Goal: Information Seeking & Learning: Learn about a topic

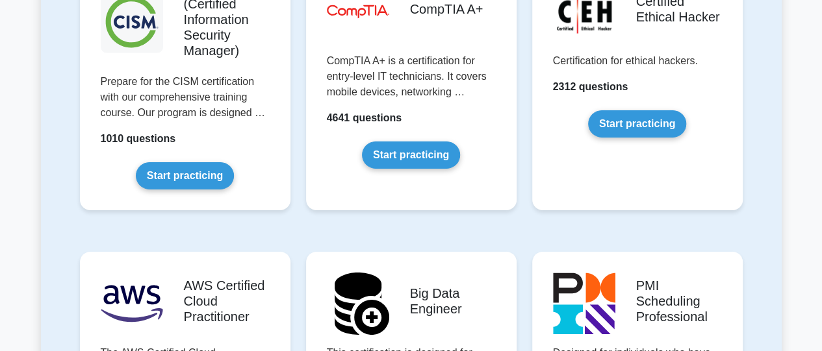
scroll to position [1991, 0]
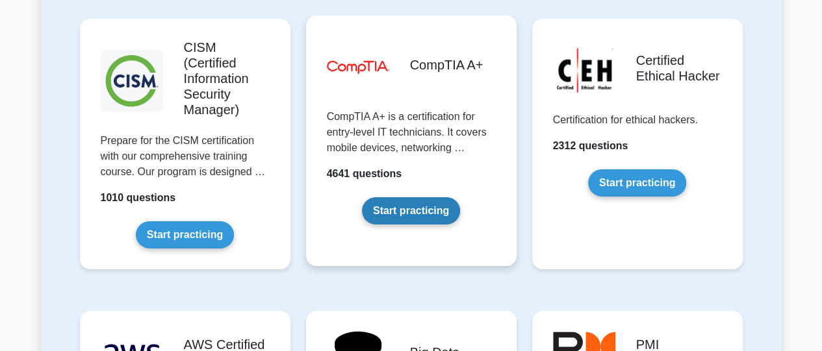
click at [428, 198] on link "Start practicing" at bounding box center [411, 211] width 98 height 27
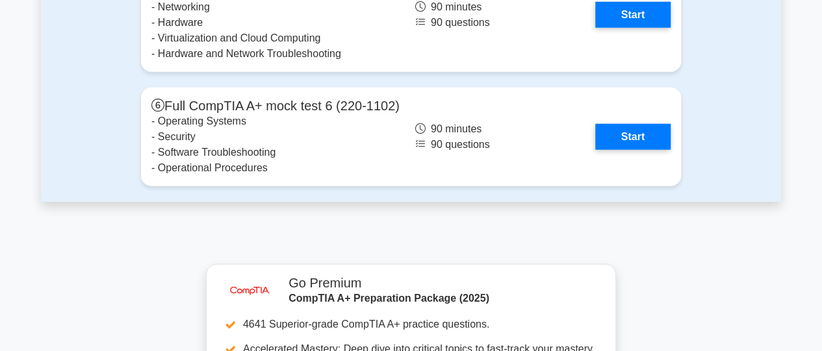
scroll to position [4192, 0]
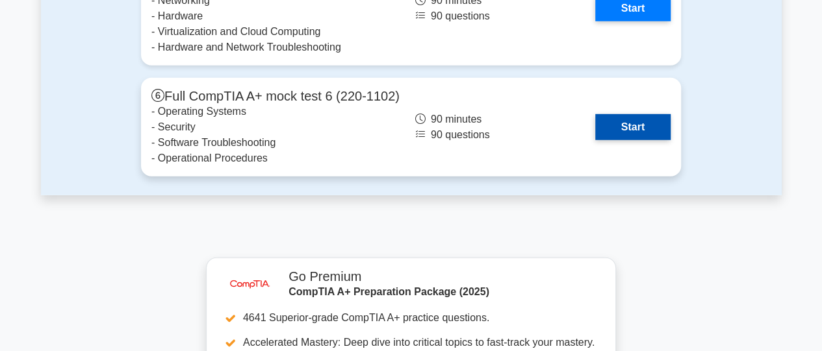
click at [636, 131] on link "Start" at bounding box center [632, 127] width 75 height 26
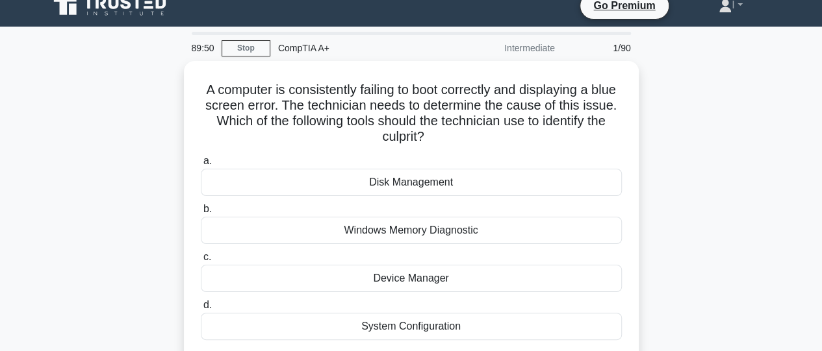
scroll to position [26, 0]
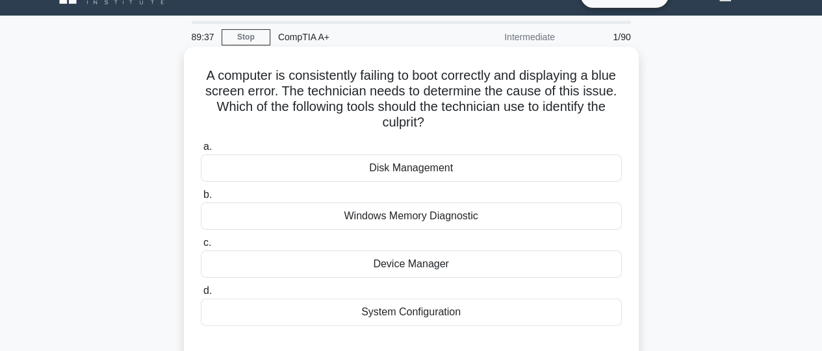
click at [478, 216] on div "Windows Memory Diagnostic" at bounding box center [411, 216] width 421 height 27
click at [201, 199] on input "b. Windows Memory Diagnostic" at bounding box center [201, 195] width 0 height 8
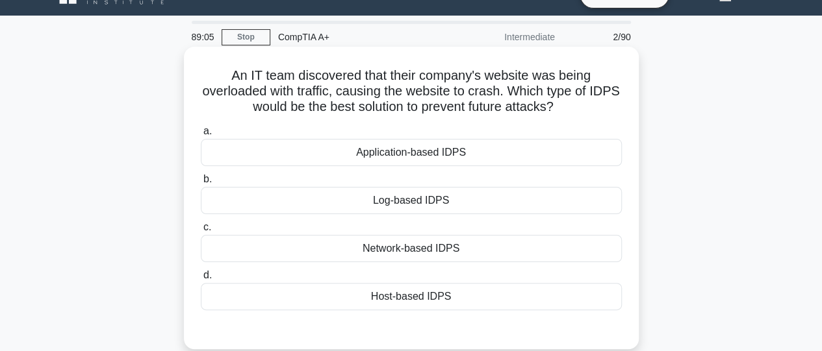
click at [438, 295] on div "Host-based IDPS" at bounding box center [411, 296] width 421 height 27
click at [201, 280] on input "d. Host-based IDPS" at bounding box center [201, 276] width 0 height 8
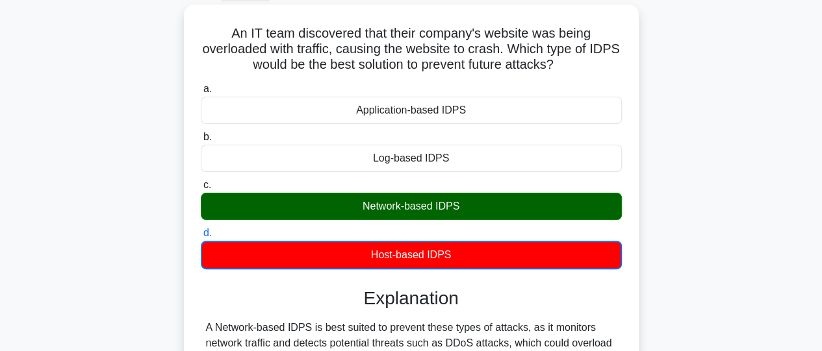
scroll to position [55, 0]
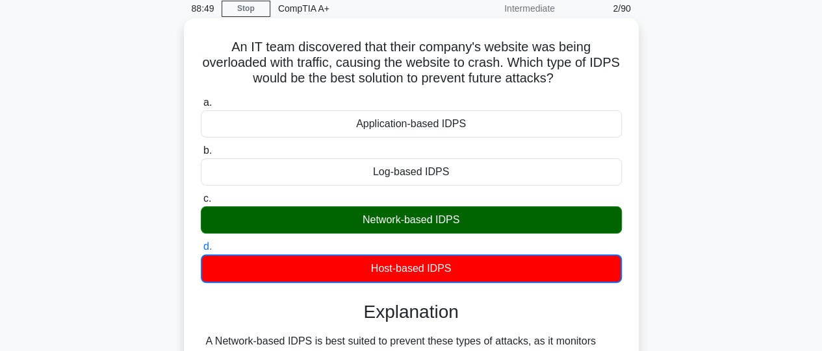
click at [565, 223] on div "Network-based IDPS" at bounding box center [411, 220] width 421 height 27
click at [201, 203] on input "c. Network-based IDPS" at bounding box center [201, 199] width 0 height 8
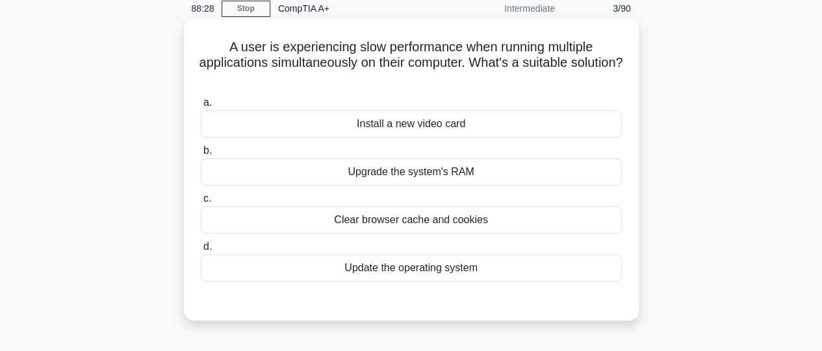
click at [469, 175] on div "Upgrade the system's RAM" at bounding box center [411, 172] width 421 height 27
click at [201, 155] on input "b. Upgrade the system's RAM" at bounding box center [201, 151] width 0 height 8
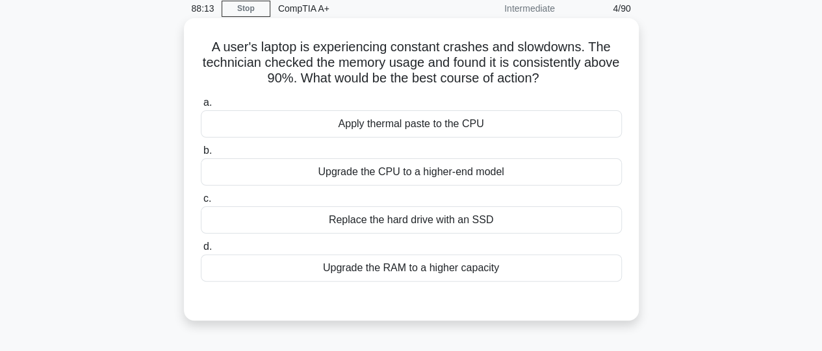
click at [457, 276] on div "Upgrade the RAM to a higher capacity" at bounding box center [411, 268] width 421 height 27
click at [201, 251] on input "d. Upgrade the RAM to a higher capacity" at bounding box center [201, 247] width 0 height 8
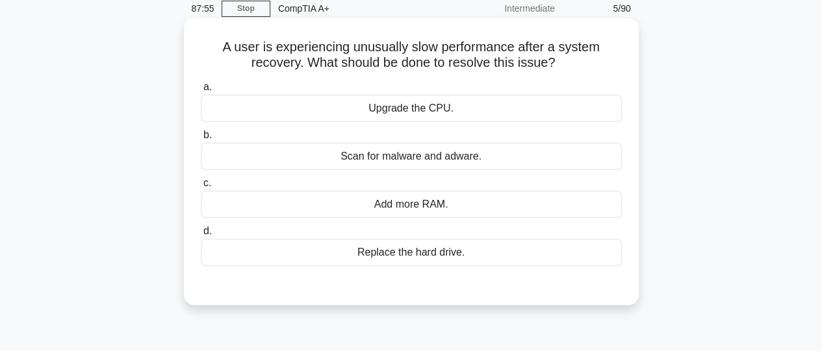
click at [440, 159] on div "Scan for malware and adware." at bounding box center [411, 156] width 421 height 27
click at [201, 140] on input "b. Scan for malware and adware." at bounding box center [201, 135] width 0 height 8
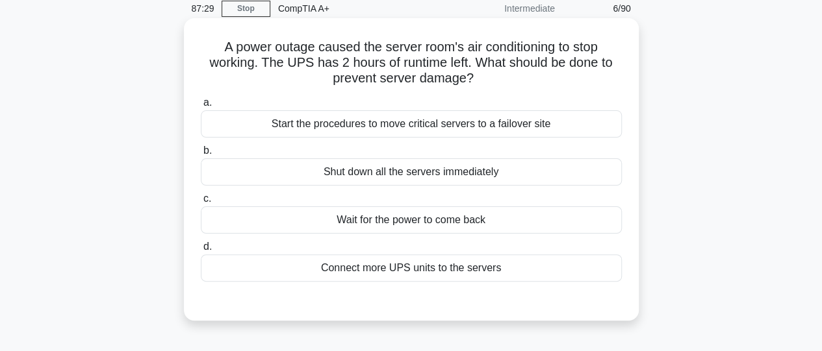
click at [425, 131] on div "Start the procedures to move critical servers to a failover site" at bounding box center [411, 123] width 421 height 27
click at [201, 107] on input "a. Start the procedures to move critical servers to a failover site" at bounding box center [201, 103] width 0 height 8
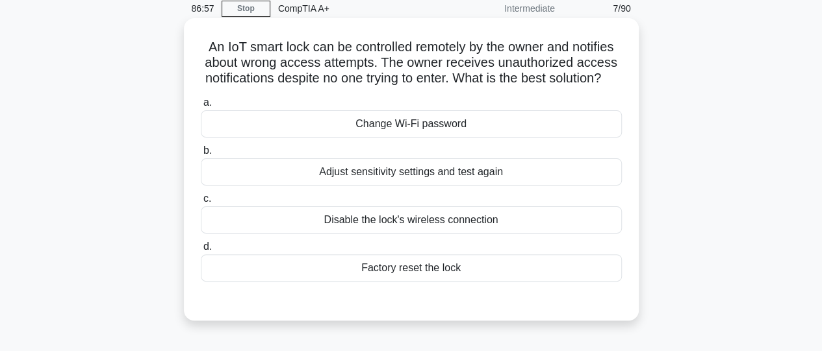
click at [431, 282] on div "Factory reset the lock" at bounding box center [411, 268] width 421 height 27
click at [201, 251] on input "d. Factory reset the lock" at bounding box center [201, 247] width 0 height 8
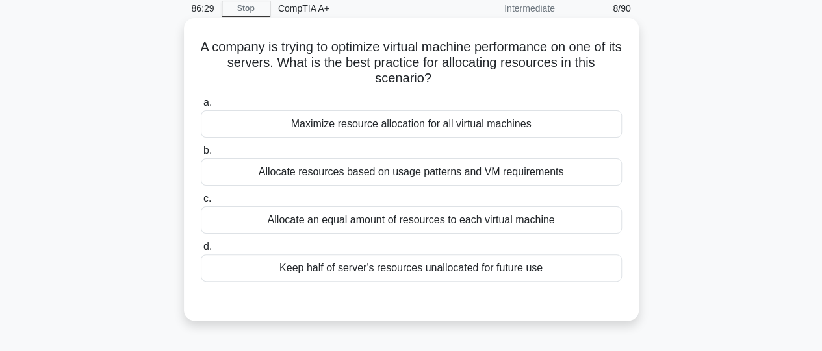
click at [414, 181] on div "Allocate resources based on usage patterns and VM requirements" at bounding box center [411, 172] width 421 height 27
click at [201, 155] on input "b. Allocate resources based on usage patterns and VM requirements" at bounding box center [201, 151] width 0 height 8
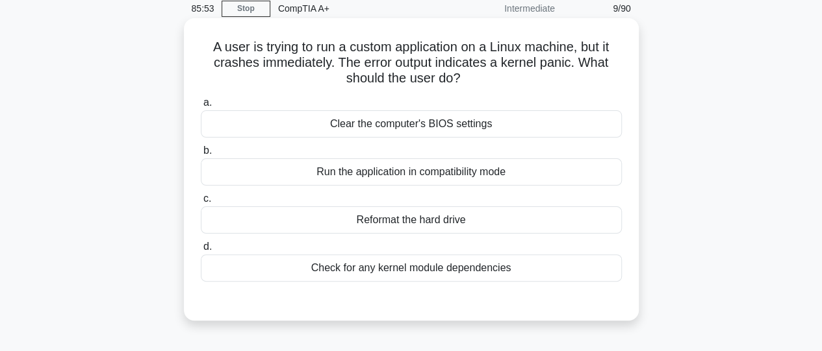
click at [314, 268] on div "Check for any kernel module dependencies" at bounding box center [411, 268] width 421 height 27
click at [201, 251] on input "d. Check for any kernel module dependencies" at bounding box center [201, 247] width 0 height 8
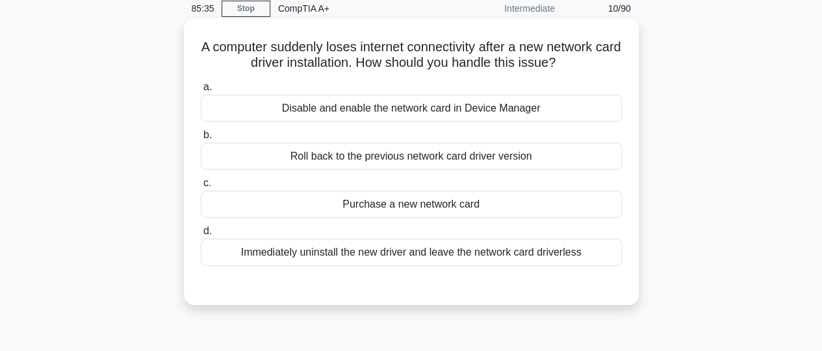
click at [366, 106] on div "Disable and enable the network card in Device Manager" at bounding box center [411, 108] width 421 height 27
click at [201, 92] on input "a. Disable and enable the network card in Device Manager" at bounding box center [201, 87] width 0 height 8
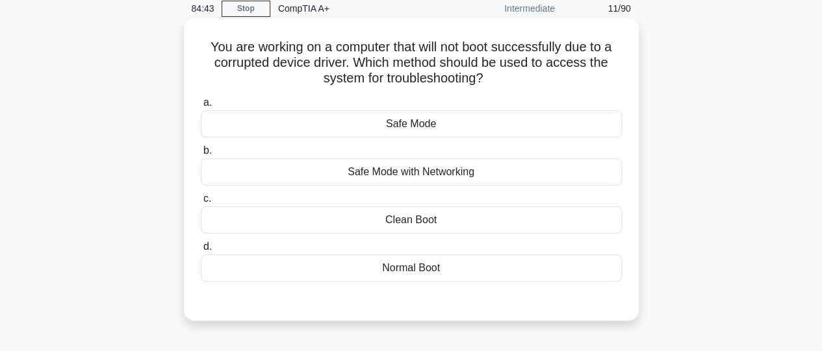
click at [408, 131] on div "Safe Mode" at bounding box center [411, 123] width 421 height 27
click at [201, 107] on input "a. Safe Mode" at bounding box center [201, 103] width 0 height 8
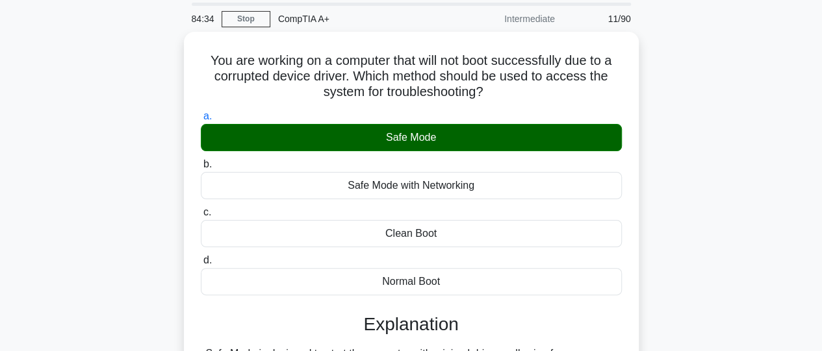
scroll to position [22, 0]
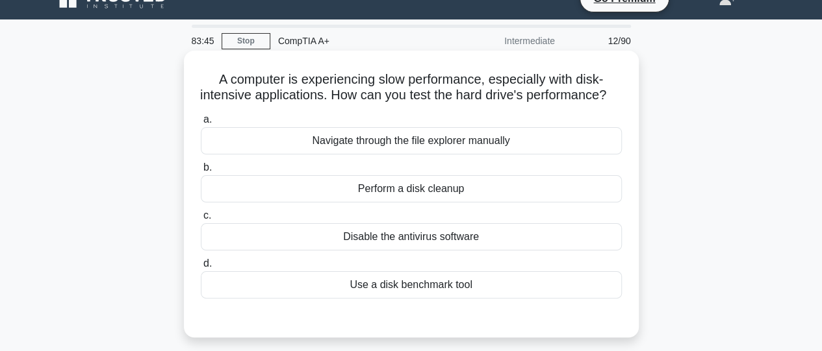
click at [455, 299] on div "Use a disk benchmark tool" at bounding box center [411, 285] width 421 height 27
click at [201, 268] on input "d. Use a disk benchmark tool" at bounding box center [201, 264] width 0 height 8
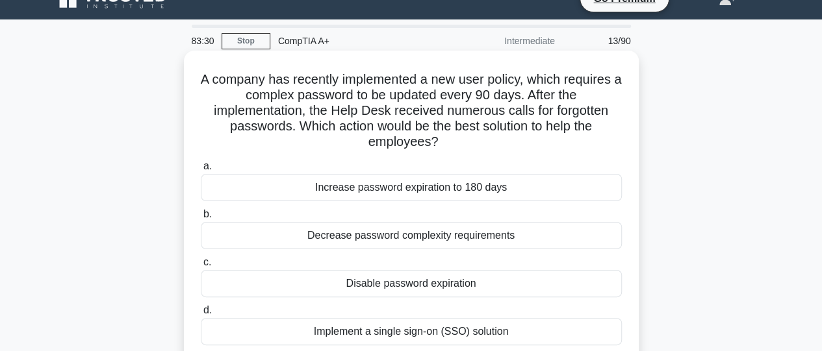
click at [453, 329] on div "Implement a single sign-on (SSO) solution" at bounding box center [411, 331] width 421 height 27
click at [201, 315] on input "d. Implement a single sign-on (SSO) solution" at bounding box center [201, 311] width 0 height 8
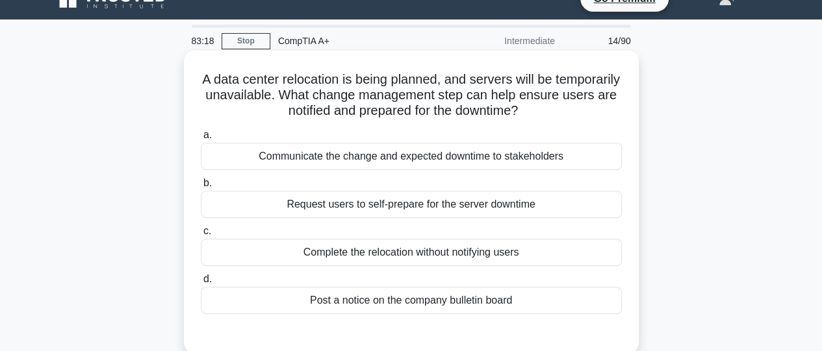
click at [444, 162] on div "Communicate the change and expected downtime to stakeholders" at bounding box center [411, 156] width 421 height 27
click at [201, 140] on input "a. Communicate the change and expected downtime to stakeholders" at bounding box center [201, 135] width 0 height 8
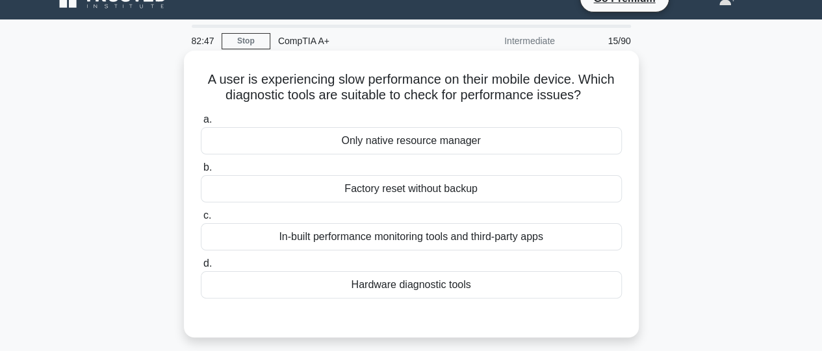
click at [460, 242] on div "In-built performance monitoring tools and third-party apps" at bounding box center [411, 236] width 421 height 27
click at [201, 220] on input "c. In-built performance monitoring tools and third-party apps" at bounding box center [201, 216] width 0 height 8
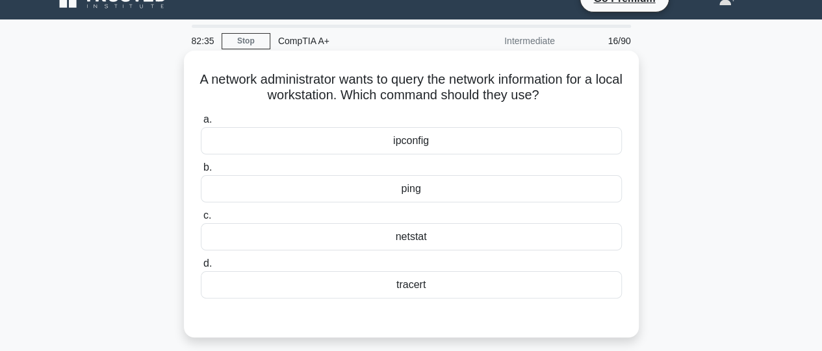
click at [418, 149] on div "ipconfig" at bounding box center [411, 140] width 421 height 27
click at [201, 124] on input "a. ipconfig" at bounding box center [201, 120] width 0 height 8
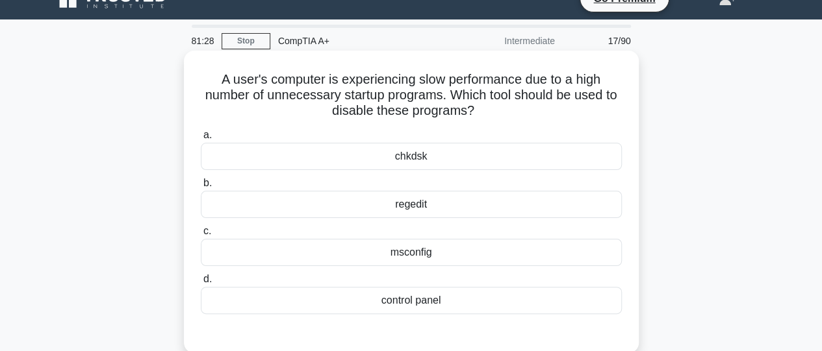
click at [424, 255] on div "msconfig" at bounding box center [411, 252] width 421 height 27
click at [201, 236] on input "c. msconfig" at bounding box center [201, 231] width 0 height 8
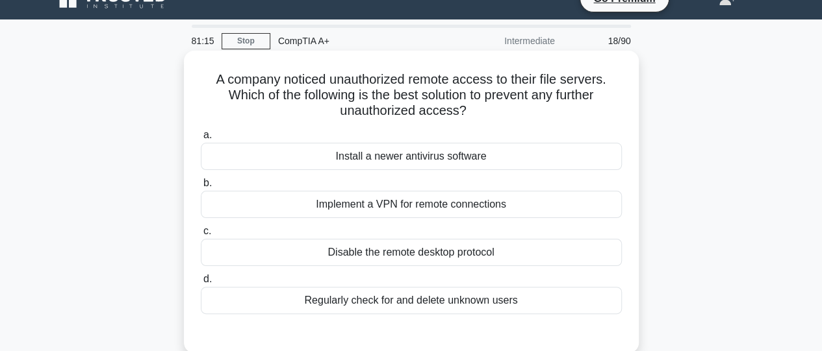
click at [395, 212] on div "Implement a VPN for remote connections" at bounding box center [411, 204] width 421 height 27
click at [201, 188] on input "b. Implement a VPN for remote connections" at bounding box center [201, 183] width 0 height 8
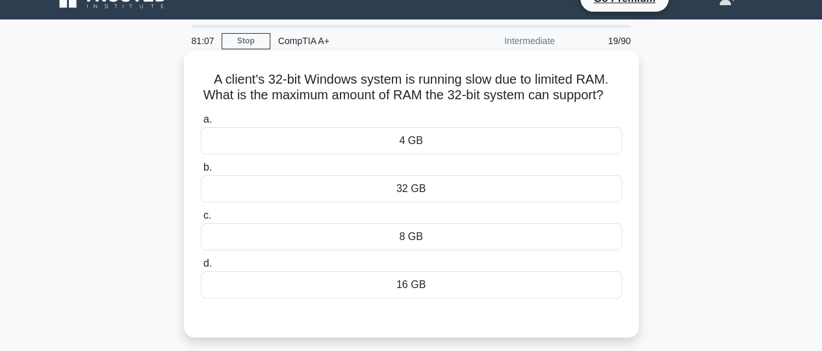
click at [389, 155] on div "4 GB" at bounding box center [411, 140] width 421 height 27
click at [201, 124] on input "a. 4 GB" at bounding box center [201, 120] width 0 height 8
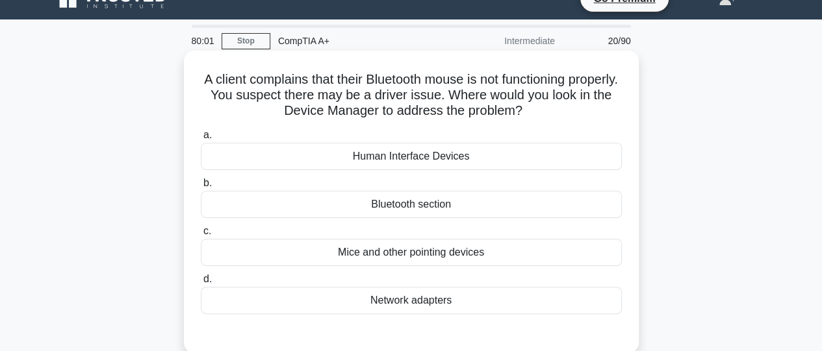
click at [407, 206] on div "Bluetooth section" at bounding box center [411, 204] width 421 height 27
click at [201, 188] on input "b. Bluetooth section" at bounding box center [201, 183] width 0 height 8
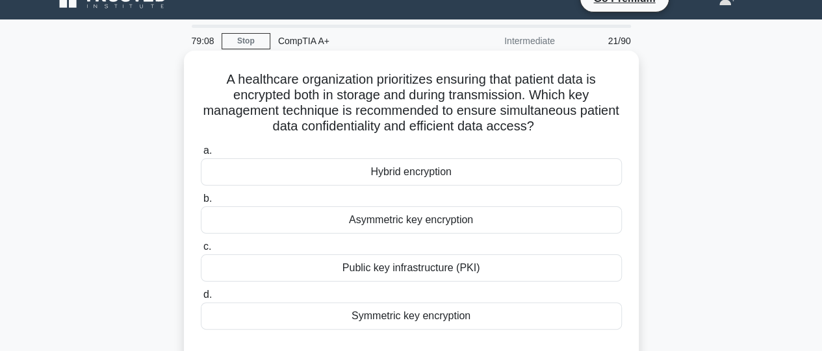
click at [402, 177] on div "Hybrid encryption" at bounding box center [411, 172] width 421 height 27
click at [201, 155] on input "a. Hybrid encryption" at bounding box center [201, 151] width 0 height 8
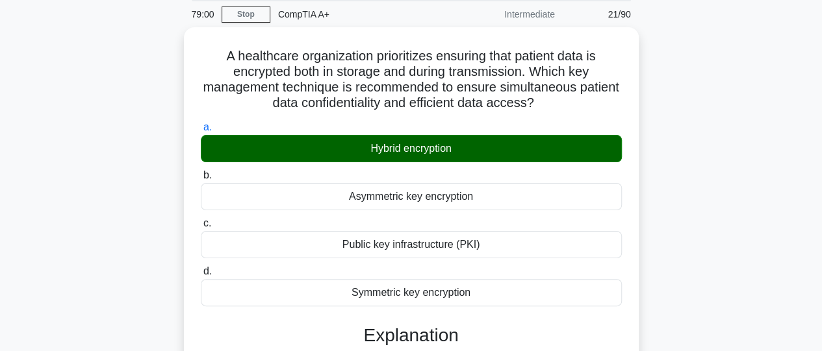
scroll to position [48, 0]
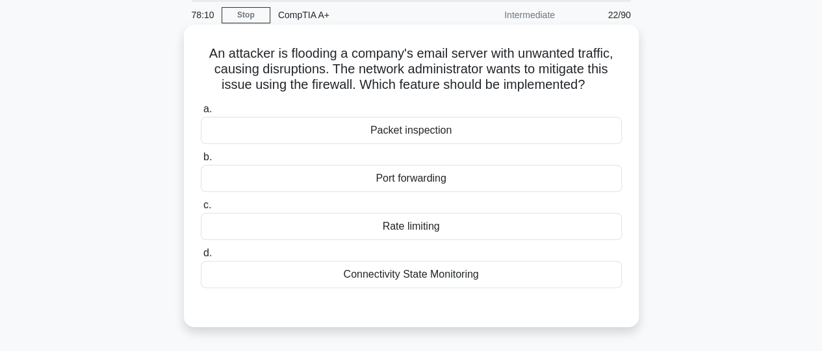
click at [453, 224] on div "Rate limiting" at bounding box center [411, 226] width 421 height 27
click at [201, 210] on input "c. Rate limiting" at bounding box center [201, 205] width 0 height 8
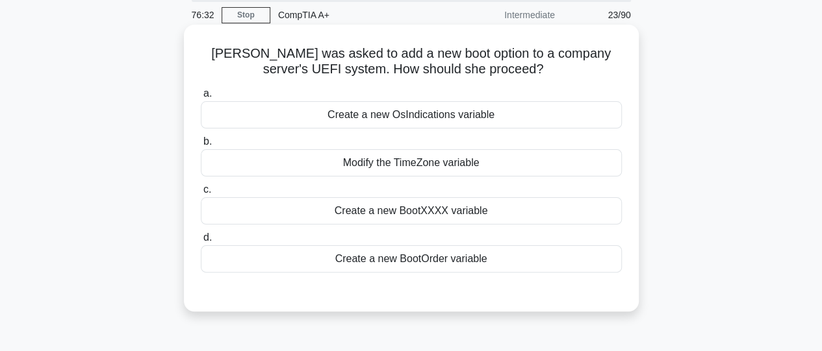
click at [442, 215] on div "Create a new BootXXXX variable" at bounding box center [411, 211] width 421 height 27
click at [201, 194] on input "c. Create a new BootXXXX variable" at bounding box center [201, 190] width 0 height 8
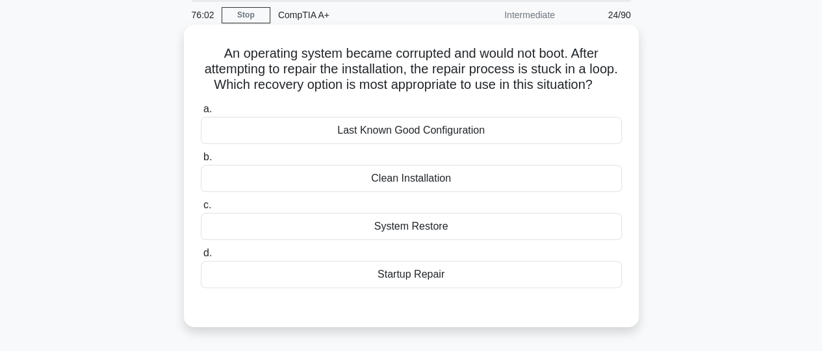
click at [430, 192] on div "Clean Installation" at bounding box center [411, 178] width 421 height 27
click at [201, 162] on input "b. Clean Installation" at bounding box center [201, 157] width 0 height 8
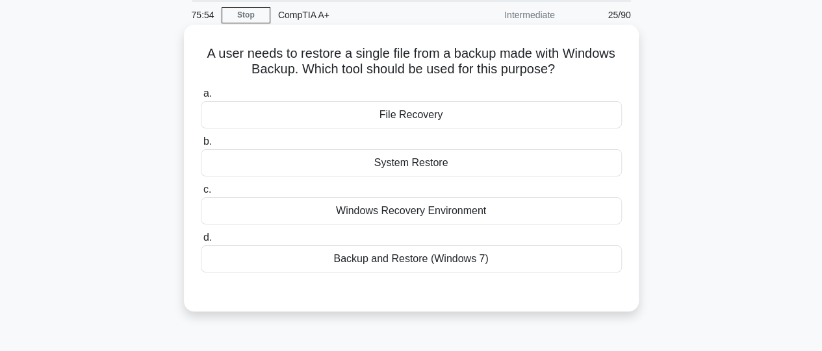
click at [444, 272] on div "Backup and Restore (Windows 7)" at bounding box center [411, 259] width 421 height 27
click at [201, 242] on input "d. Backup and Restore (Windows 7)" at bounding box center [201, 238] width 0 height 8
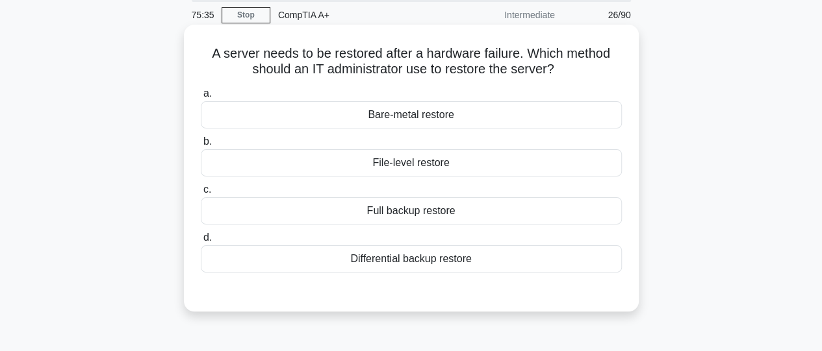
click at [411, 121] on div "Bare-metal restore" at bounding box center [411, 114] width 421 height 27
click at [201, 98] on input "a. Bare-metal restore" at bounding box center [201, 94] width 0 height 8
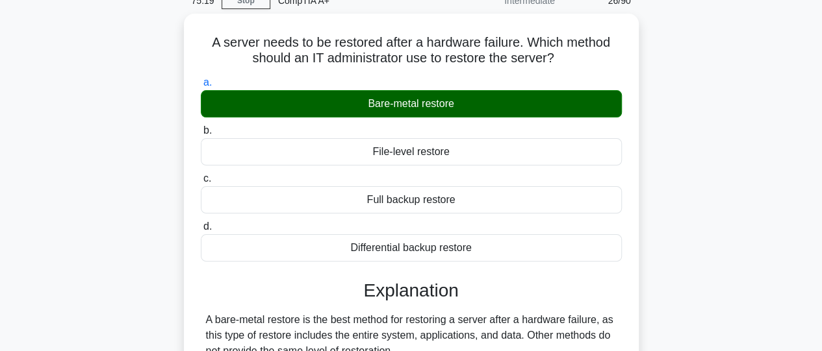
scroll to position [58, 0]
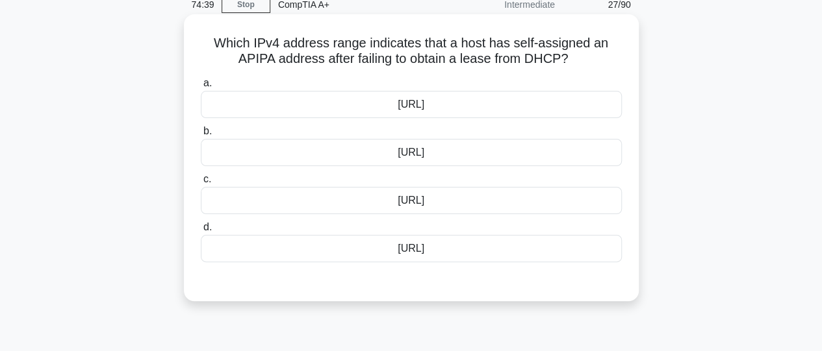
click at [572, 149] on div "169.254.0.0/24" at bounding box center [411, 152] width 421 height 27
click at [201, 136] on input "b. 169.254.0.0/24" at bounding box center [201, 131] width 0 height 8
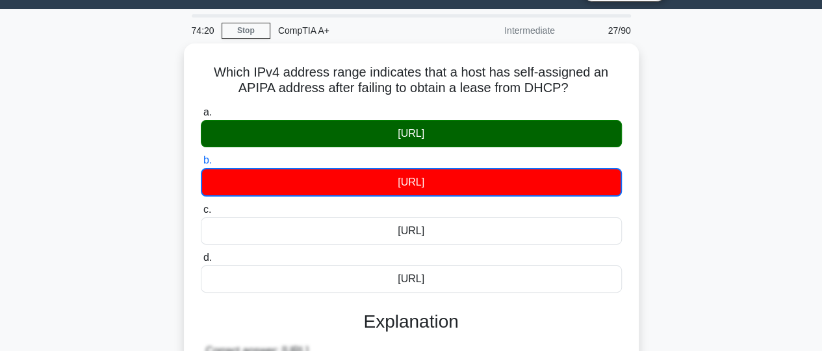
scroll to position [31, 0]
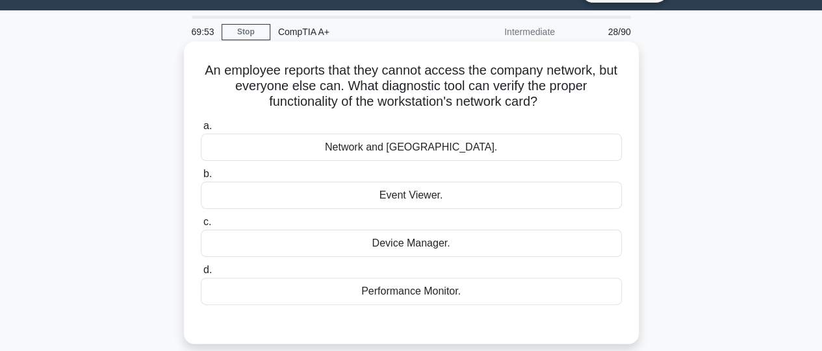
click at [389, 150] on div "Network and Sharing Center." at bounding box center [411, 147] width 421 height 27
click at [201, 131] on input "a. Network and Sharing Center." at bounding box center [201, 126] width 0 height 8
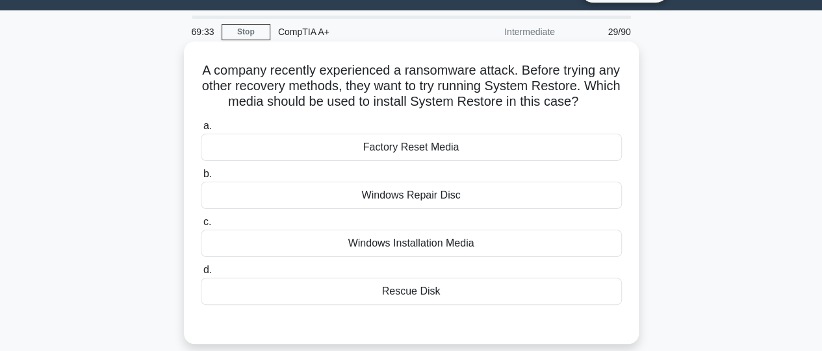
click at [404, 249] on div "Windows Installation Media" at bounding box center [411, 243] width 421 height 27
click at [201, 227] on input "c. Windows Installation Media" at bounding box center [201, 222] width 0 height 8
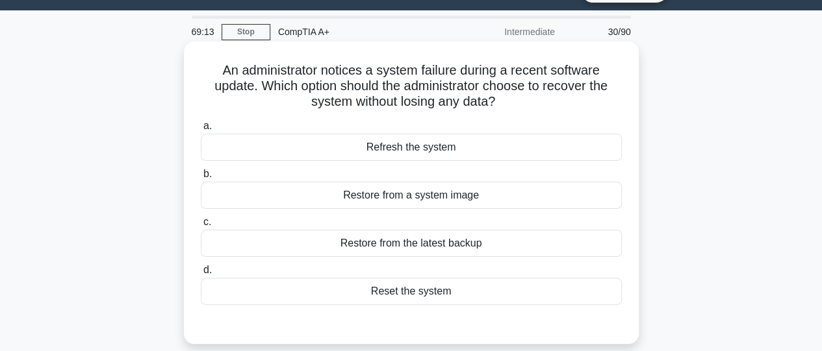
click at [404, 200] on div "Restore from a system image" at bounding box center [411, 195] width 421 height 27
click at [201, 179] on input "b. Restore from a system image" at bounding box center [201, 174] width 0 height 8
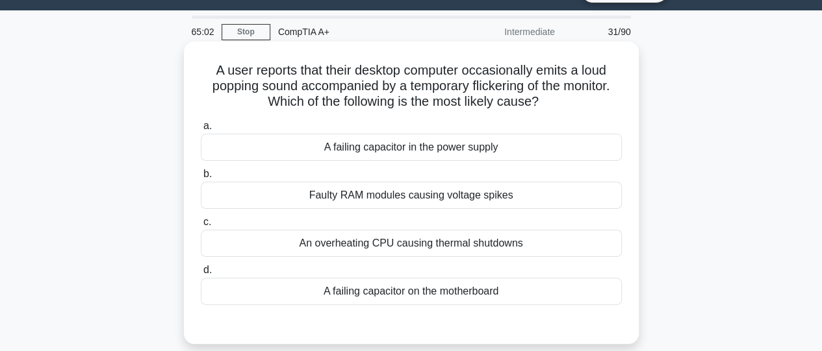
click at [422, 148] on div "A failing capacitor in the power supply" at bounding box center [411, 147] width 421 height 27
click at [201, 131] on input "a. A failing capacitor in the power supply" at bounding box center [201, 126] width 0 height 8
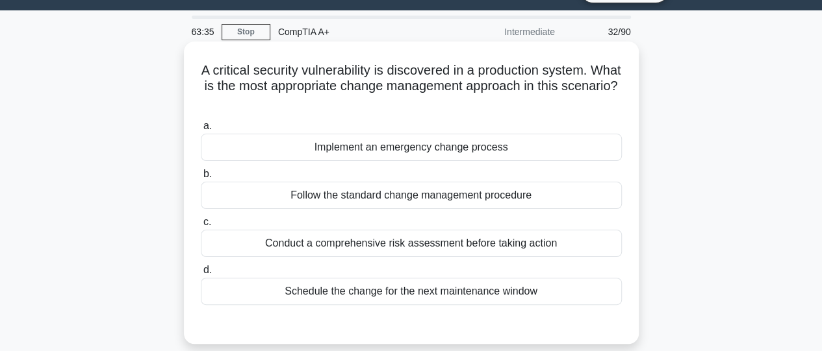
click at [431, 246] on div "Conduct a comprehensive risk assessment before taking action" at bounding box center [411, 243] width 421 height 27
click at [201, 227] on input "c. Conduct a comprehensive risk assessment before taking action" at bounding box center [201, 222] width 0 height 8
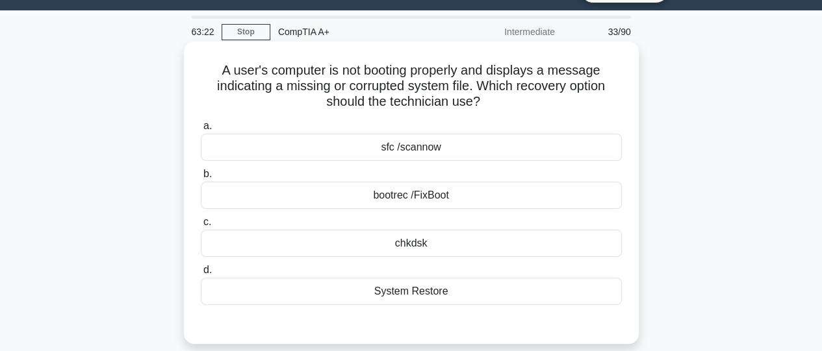
click at [415, 197] on div "bootrec /FixBoot" at bounding box center [411, 195] width 421 height 27
click at [201, 179] on input "b. bootrec /FixBoot" at bounding box center [201, 174] width 0 height 8
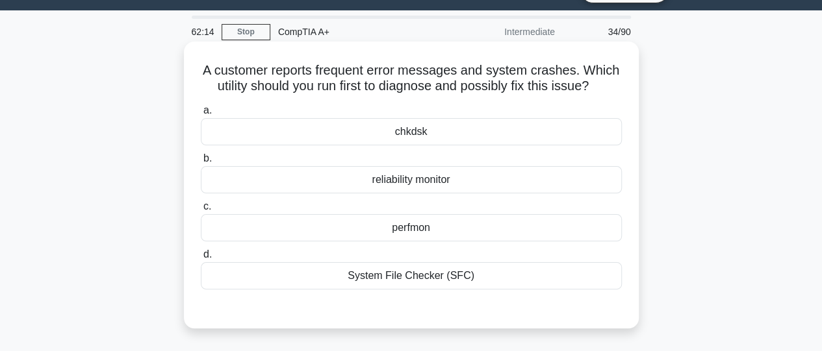
click at [426, 277] on div "System File Checker (SFC)" at bounding box center [411, 275] width 421 height 27
click at [201, 259] on input "d. System File Checker (SFC)" at bounding box center [201, 255] width 0 height 8
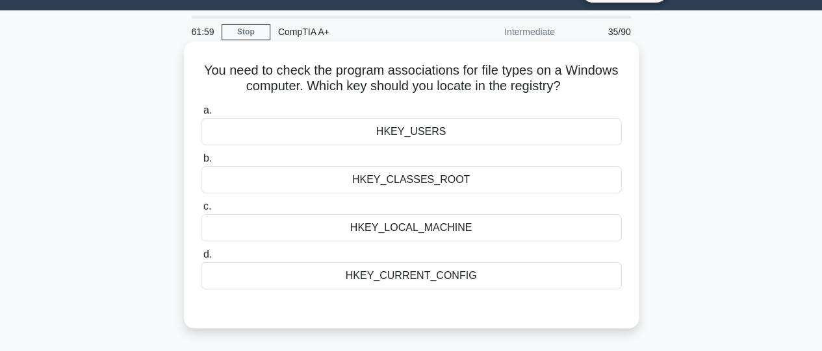
click at [395, 179] on div "HKEY_CLASSES_ROOT" at bounding box center [411, 179] width 421 height 27
click at [201, 163] on input "b. HKEY_CLASSES_ROOT" at bounding box center [201, 159] width 0 height 8
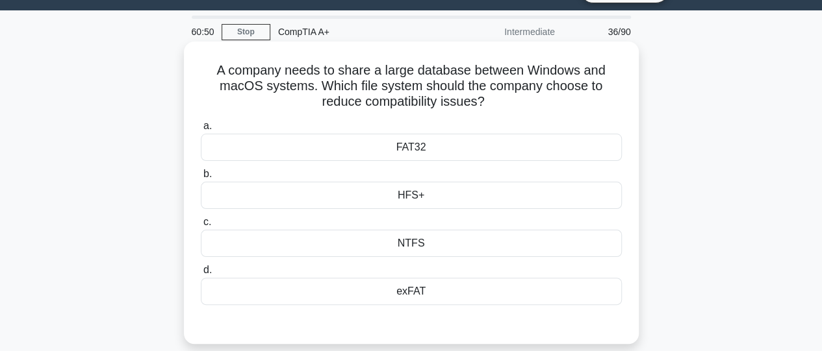
click at [415, 293] on div "exFAT" at bounding box center [411, 291] width 421 height 27
click at [201, 275] on input "d. exFAT" at bounding box center [201, 270] width 0 height 8
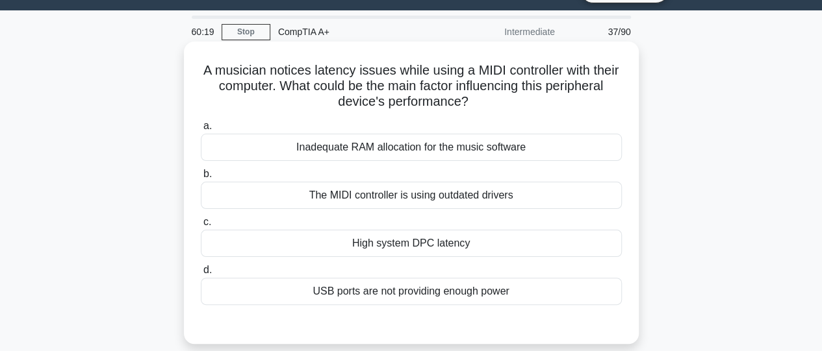
click at [481, 238] on div "High system DPC latency" at bounding box center [411, 243] width 421 height 27
click at [201, 227] on input "c. High system DPC latency" at bounding box center [201, 222] width 0 height 8
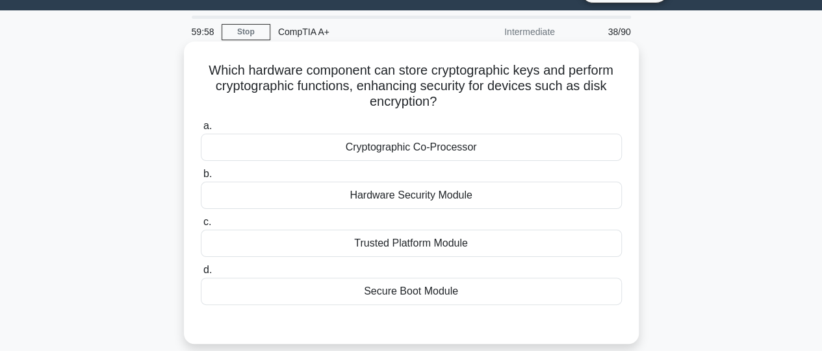
click at [435, 245] on div "Trusted Platform Module" at bounding box center [411, 243] width 421 height 27
click at [201, 227] on input "c. Trusted Platform Module" at bounding box center [201, 222] width 0 height 8
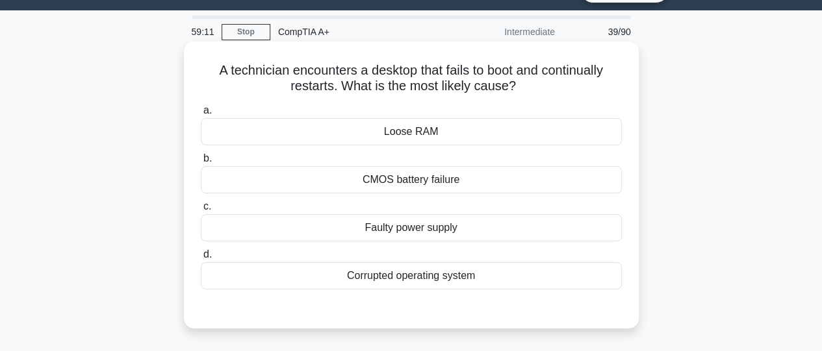
click at [411, 227] on div "Faulty power supply" at bounding box center [411, 227] width 421 height 27
click at [201, 211] on input "c. Faulty power supply" at bounding box center [201, 207] width 0 height 8
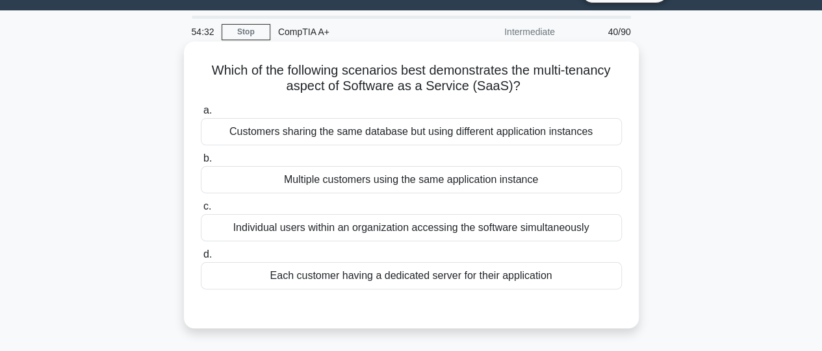
click at [409, 186] on div "Multiple customers using the same application instance" at bounding box center [411, 179] width 421 height 27
click at [201, 163] on input "b. Multiple customers using the same application instance" at bounding box center [201, 159] width 0 height 8
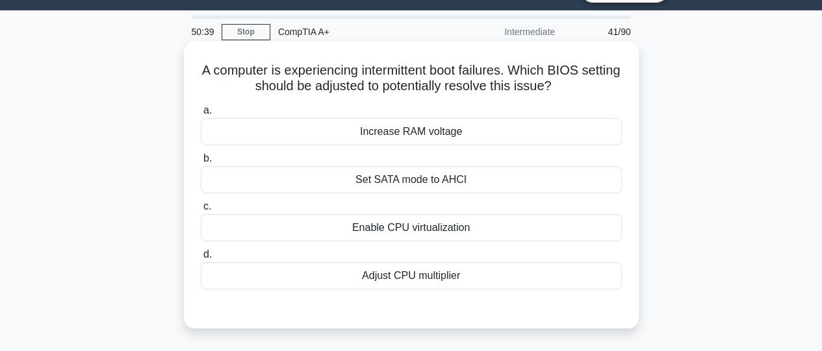
click at [411, 277] on div "Adjust CPU multiplier" at bounding box center [411, 275] width 421 height 27
click at [201, 259] on input "d. Adjust CPU multiplier" at bounding box center [201, 255] width 0 height 8
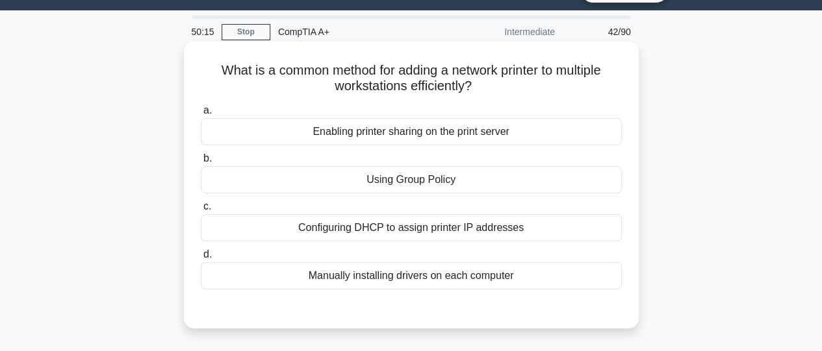
click at [424, 186] on div "Using Group Policy" at bounding box center [411, 179] width 421 height 27
click at [201, 163] on input "b. Using Group Policy" at bounding box center [201, 159] width 0 height 8
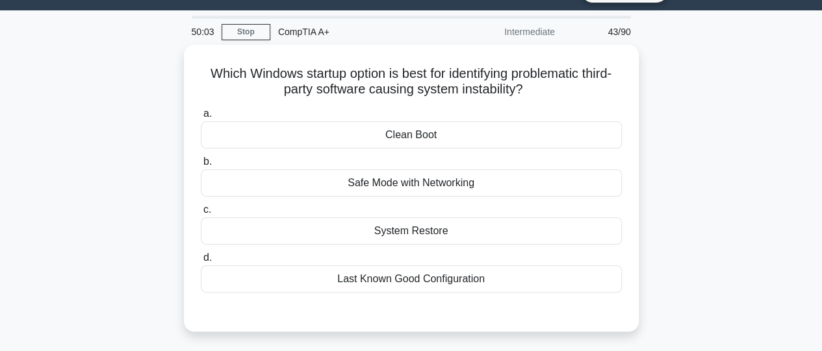
click at [424, 186] on div "Safe Mode with Networking" at bounding box center [411, 183] width 421 height 27
click at [201, 166] on input "b. Safe Mode with Networking" at bounding box center [201, 162] width 0 height 8
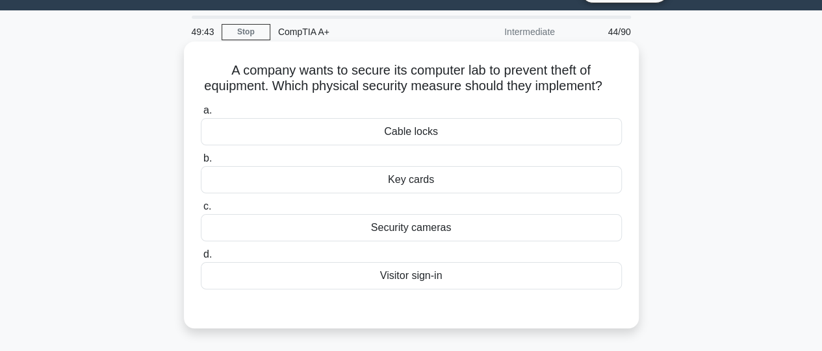
click at [418, 146] on div "Cable locks" at bounding box center [411, 131] width 421 height 27
click at [201, 115] on input "a. Cable locks" at bounding box center [201, 111] width 0 height 8
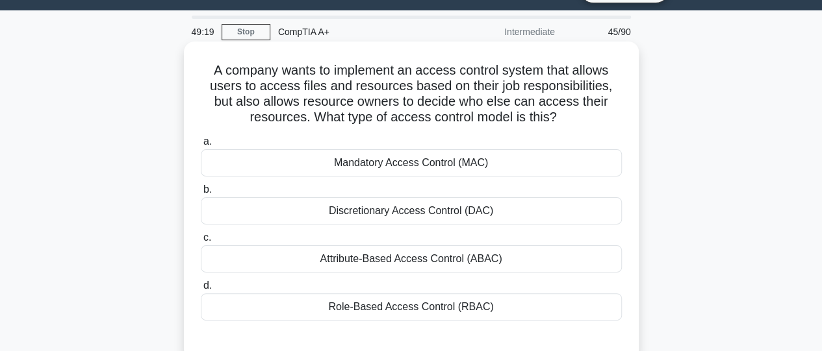
click at [425, 216] on div "Discretionary Access Control (DAC)" at bounding box center [411, 211] width 421 height 27
click at [201, 194] on input "b. Discretionary Access Control (DAC)" at bounding box center [201, 190] width 0 height 8
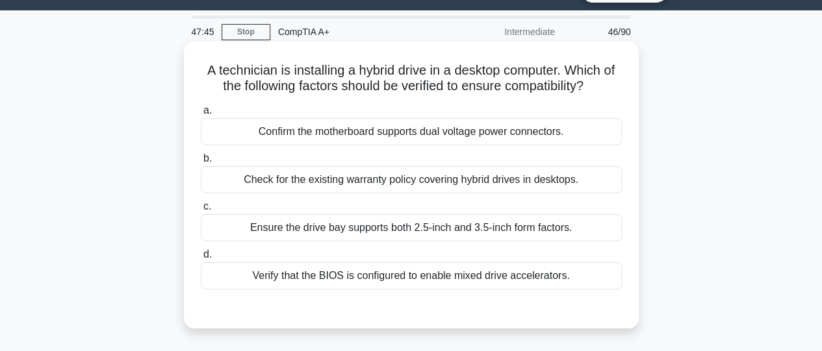
click at [431, 227] on div "Ensure the drive bay supports both 2.5-inch and 3.5-inch form factors." at bounding box center [411, 227] width 421 height 27
click at [201, 211] on input "c. Ensure the drive bay supports both 2.5-inch and 3.5-inch form factors." at bounding box center [201, 207] width 0 height 8
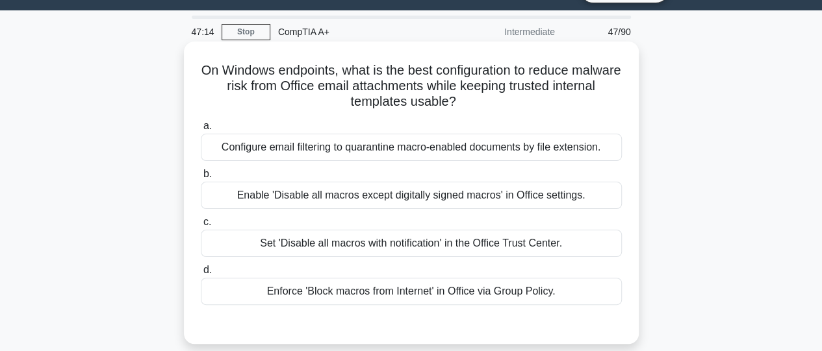
click at [428, 292] on div "Enforce 'Block macros from Internet' in Office via Group Policy." at bounding box center [411, 291] width 421 height 27
click at [201, 275] on input "d. Enforce 'Block macros from Internet' in Office via Group Policy." at bounding box center [201, 270] width 0 height 8
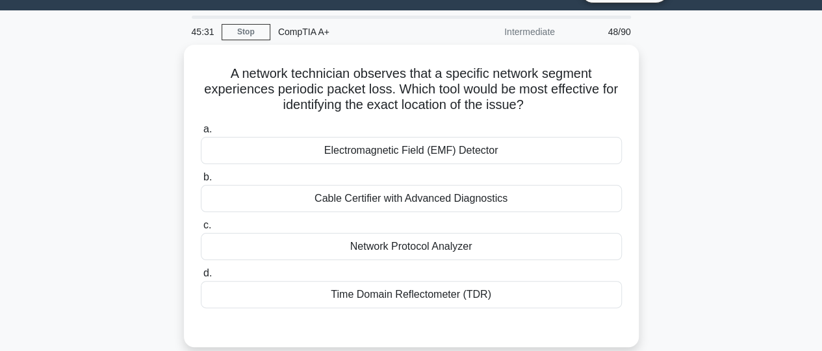
click at [428, 292] on div "Time Domain Reflectometer (TDR)" at bounding box center [411, 294] width 421 height 27
click at [201, 278] on input "d. Time Domain Reflectometer (TDR)" at bounding box center [201, 274] width 0 height 8
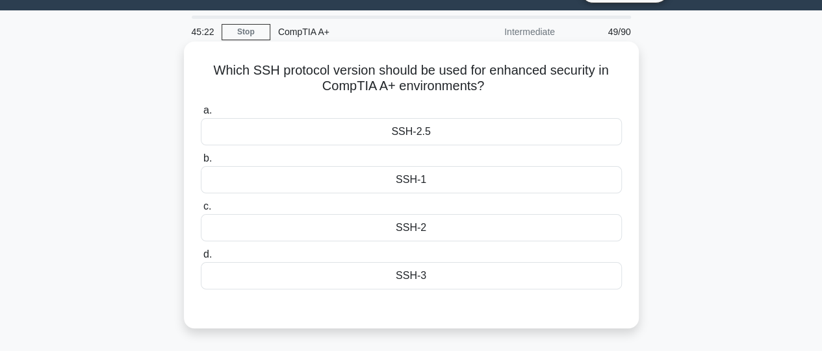
click at [410, 234] on div "SSH-2" at bounding box center [411, 227] width 421 height 27
click at [201, 211] on input "c. SSH-2" at bounding box center [201, 207] width 0 height 8
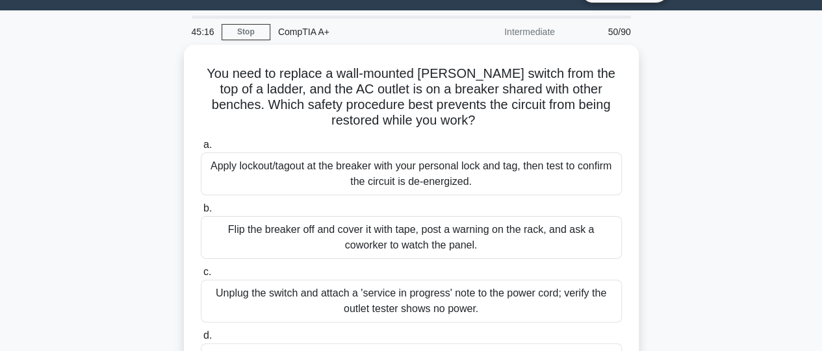
scroll to position [57, 0]
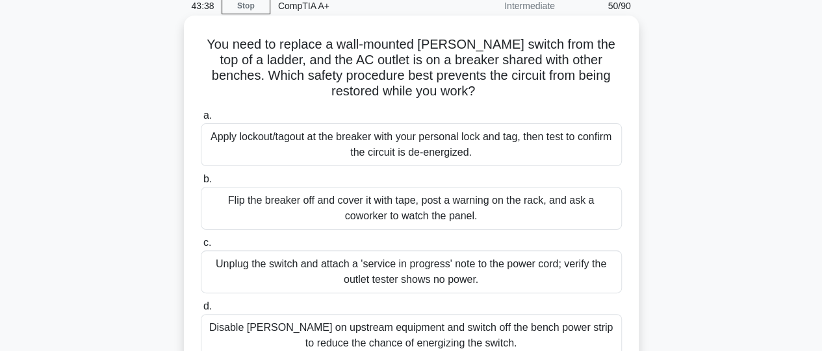
click at [578, 340] on div "Disable PoE on upstream equipment and switch off the bench power strip to reduc…" at bounding box center [411, 335] width 421 height 43
click at [201, 311] on input "d. Disable PoE on upstream equipment and switch off the bench power strip to re…" at bounding box center [201, 307] width 0 height 8
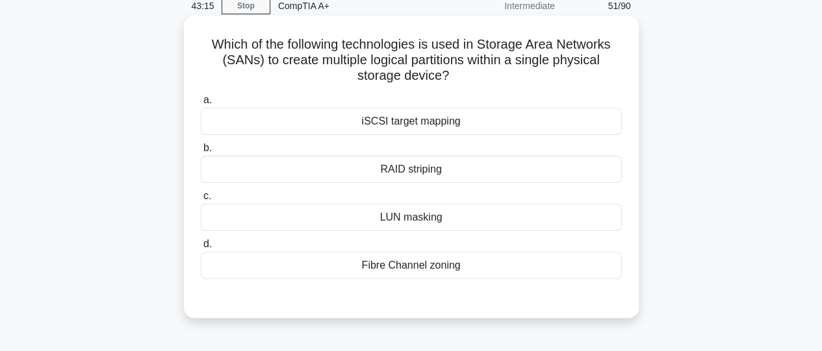
click at [431, 218] on div "LUN masking" at bounding box center [411, 217] width 421 height 27
click at [201, 201] on input "c. LUN masking" at bounding box center [201, 196] width 0 height 8
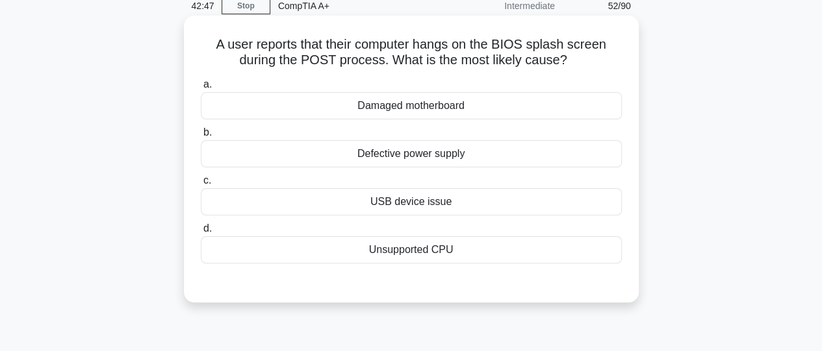
click at [394, 110] on div "Damaged motherboard" at bounding box center [411, 105] width 421 height 27
click at [201, 89] on input "a. Damaged motherboard" at bounding box center [201, 85] width 0 height 8
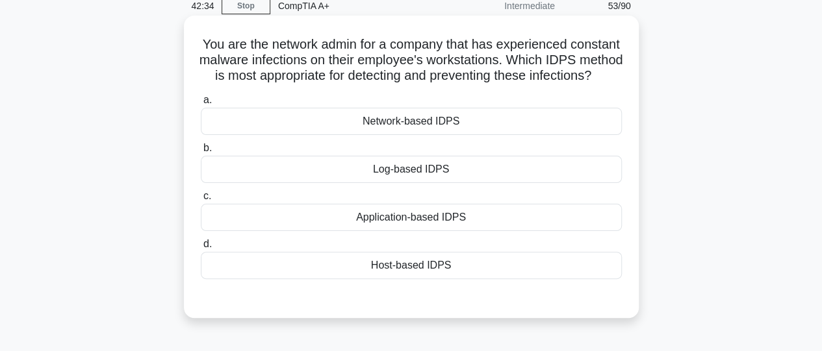
click at [430, 279] on div "Host-based IDPS" at bounding box center [411, 265] width 421 height 27
click at [201, 249] on input "d. Host-based IDPS" at bounding box center [201, 244] width 0 height 8
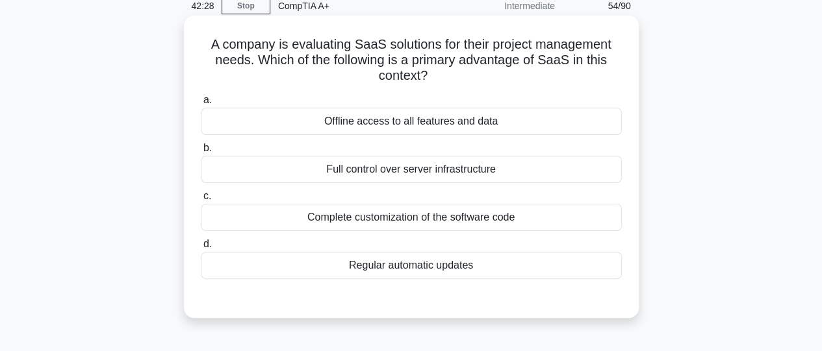
click at [425, 271] on div "Regular automatic updates" at bounding box center [411, 265] width 421 height 27
click at [201, 249] on input "d. Regular automatic updates" at bounding box center [201, 244] width 0 height 8
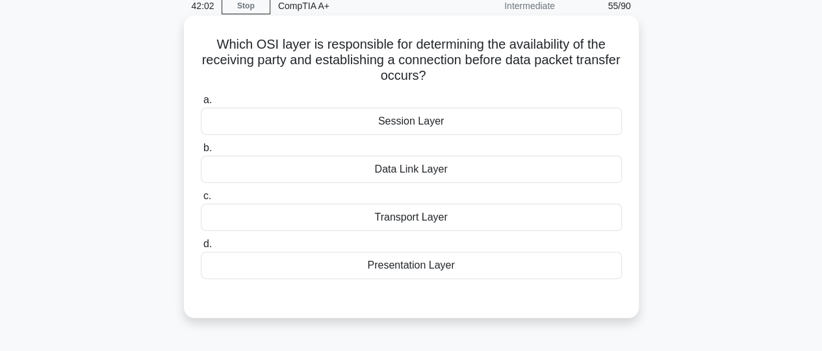
click at [385, 219] on div "Transport Layer" at bounding box center [411, 217] width 421 height 27
click at [201, 201] on input "c. Transport Layer" at bounding box center [201, 196] width 0 height 8
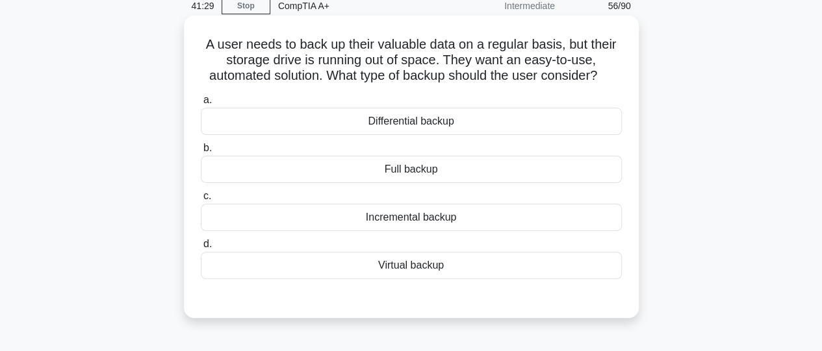
click at [390, 220] on div "Incremental backup" at bounding box center [411, 217] width 421 height 27
click at [201, 201] on input "c. Incremental backup" at bounding box center [201, 196] width 0 height 8
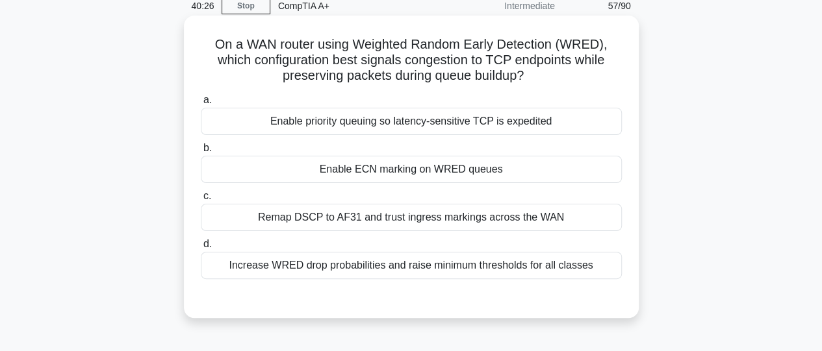
click at [364, 124] on div "Enable priority queuing so latency‑sensitive TCP is expedited" at bounding box center [411, 121] width 421 height 27
click at [201, 105] on input "a. Enable priority queuing so latency‑sensitive TCP is expedited" at bounding box center [201, 100] width 0 height 8
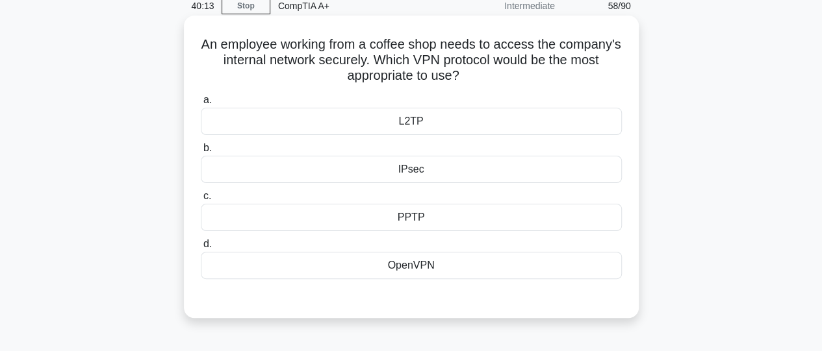
click at [399, 264] on div "OpenVPN" at bounding box center [411, 265] width 421 height 27
click at [201, 249] on input "d. OpenVPN" at bounding box center [201, 244] width 0 height 8
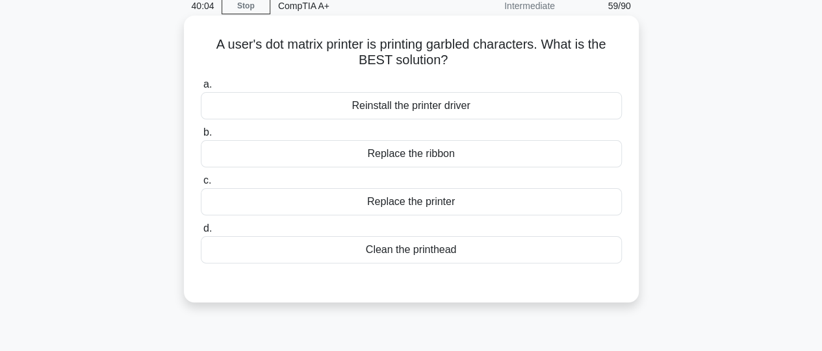
click at [391, 110] on div "Reinstall the printer driver" at bounding box center [411, 105] width 421 height 27
click at [201, 89] on input "a. Reinstall the printer driver" at bounding box center [201, 85] width 0 height 8
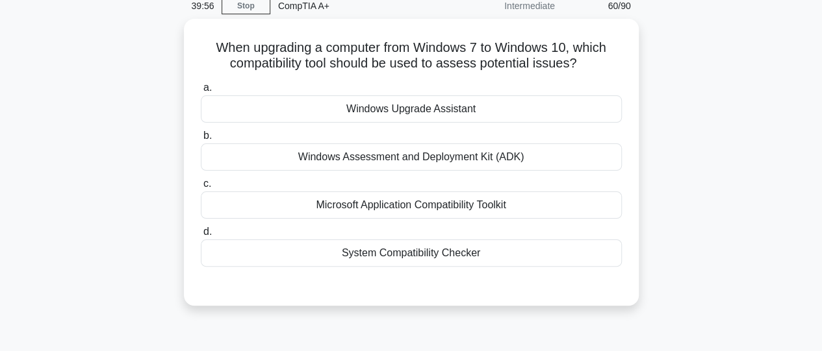
click at [391, 110] on div "Windows Upgrade Assistant" at bounding box center [411, 109] width 421 height 27
click at [201, 92] on input "a. Windows Upgrade Assistant" at bounding box center [201, 88] width 0 height 8
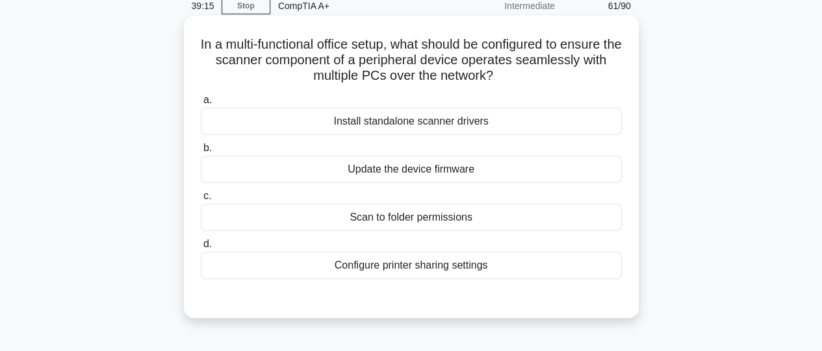
click at [420, 220] on div "Scan to folder permissions" at bounding box center [411, 217] width 421 height 27
click at [201, 201] on input "c. Scan to folder permissions" at bounding box center [201, 196] width 0 height 8
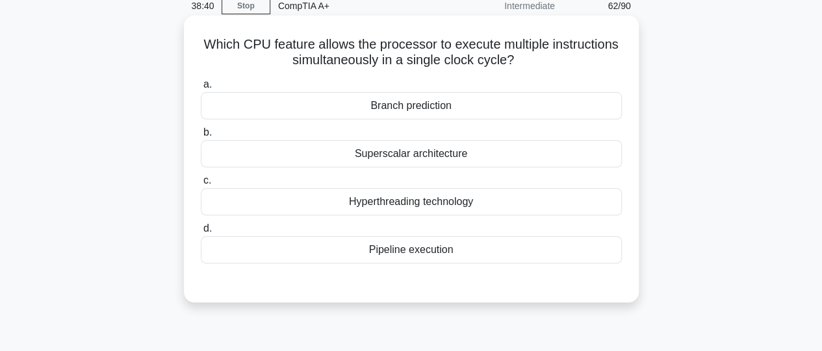
click at [414, 207] on div "Hyperthreading technology" at bounding box center [411, 201] width 421 height 27
click at [201, 185] on input "c. Hyperthreading technology" at bounding box center [201, 181] width 0 height 8
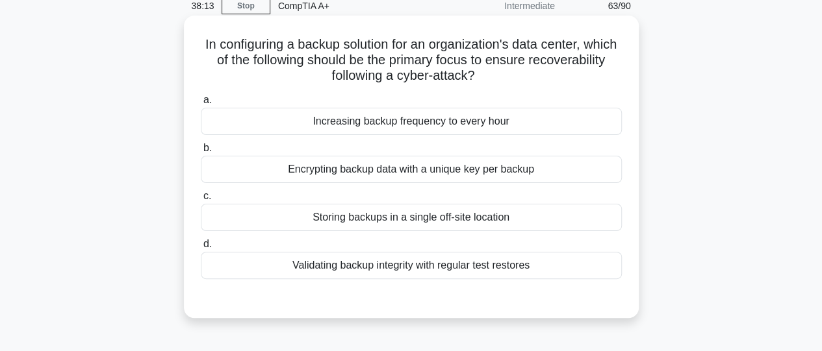
click at [429, 270] on div "Validating backup integrity with regular test restores" at bounding box center [411, 265] width 421 height 27
click at [201, 249] on input "d. Validating backup integrity with regular test restores" at bounding box center [201, 244] width 0 height 8
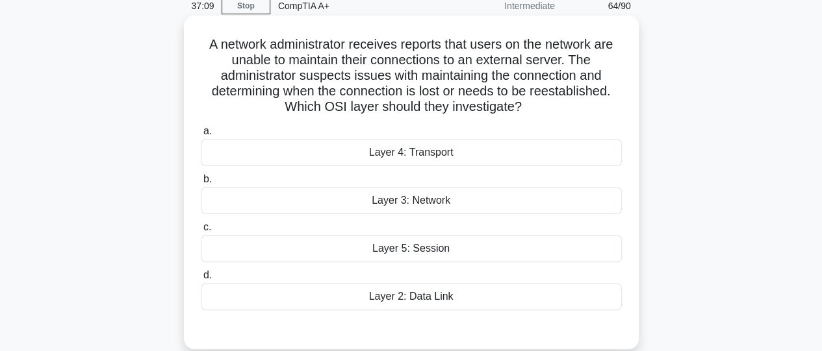
click at [417, 253] on div "Layer 5: Session" at bounding box center [411, 248] width 421 height 27
click at [201, 232] on input "c. Layer 5: Session" at bounding box center [201, 227] width 0 height 8
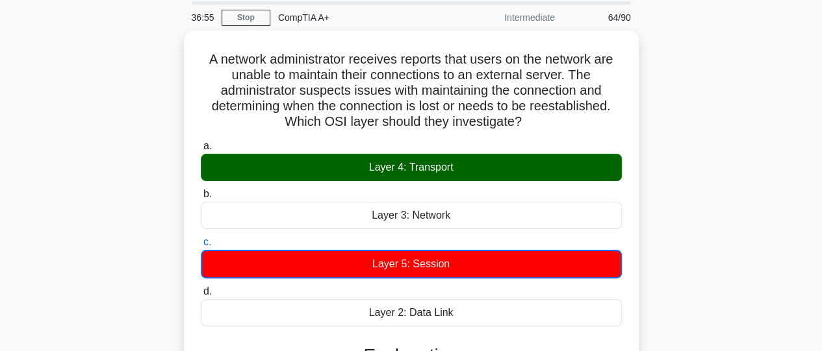
scroll to position [45, 0]
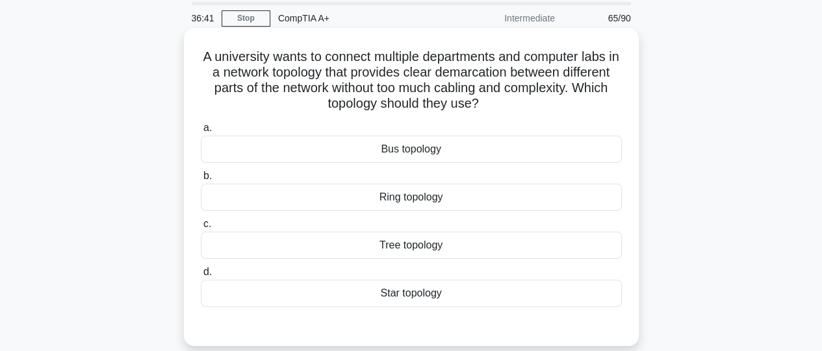
click at [424, 247] on div "Tree topology" at bounding box center [411, 245] width 421 height 27
click at [201, 229] on input "c. Tree topology" at bounding box center [201, 224] width 0 height 8
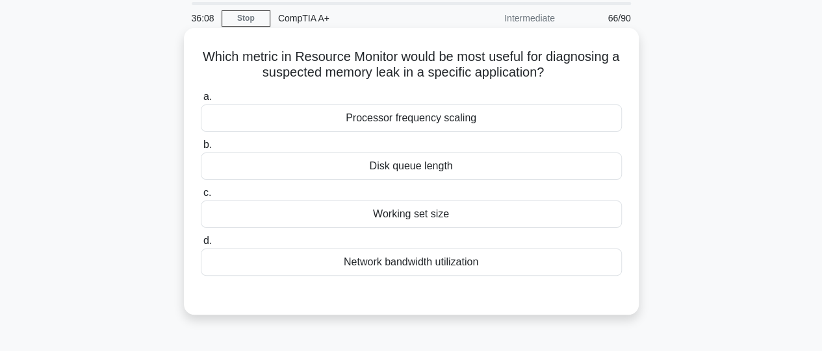
click at [430, 264] on div "Network bandwidth utilization" at bounding box center [411, 262] width 421 height 27
click at [201, 246] on input "d. Network bandwidth utilization" at bounding box center [201, 241] width 0 height 8
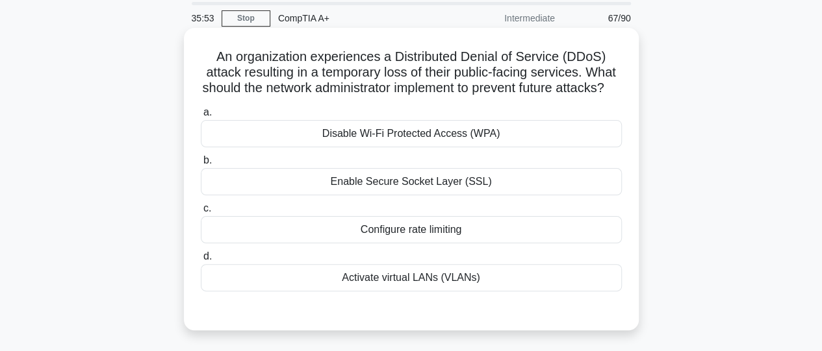
click at [421, 244] on div "Configure rate limiting" at bounding box center [411, 229] width 421 height 27
click at [201, 213] on input "c. Configure rate limiting" at bounding box center [201, 209] width 0 height 8
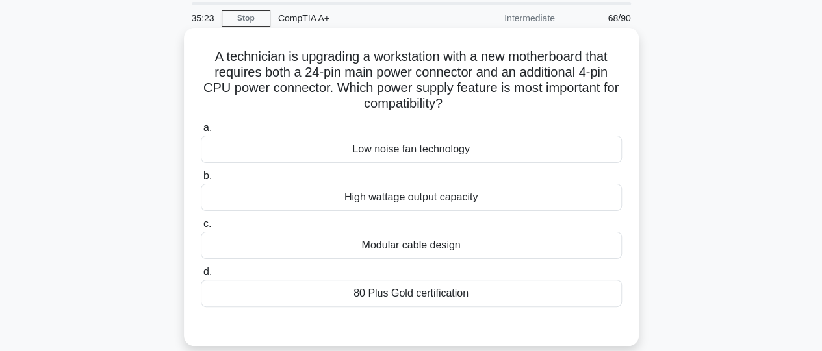
click at [425, 250] on div "Modular cable design" at bounding box center [411, 245] width 421 height 27
click at [201, 229] on input "c. Modular cable design" at bounding box center [201, 224] width 0 height 8
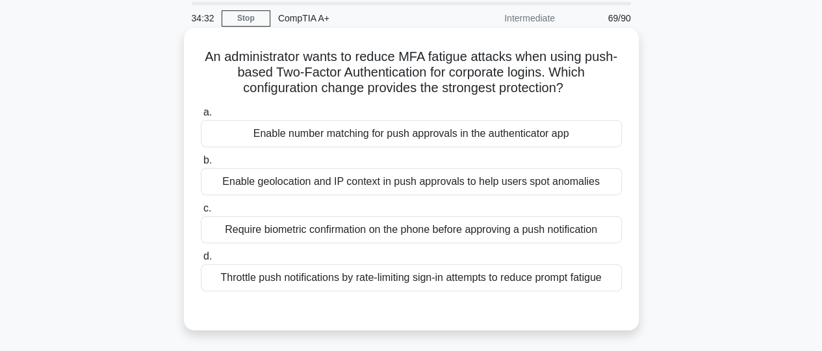
click at [438, 288] on div "Throttle push notifications by rate-limiting sign-in attempts to reduce prompt …" at bounding box center [411, 277] width 421 height 27
click at [201, 261] on input "d. Throttle push notifications by rate-limiting sign-in attempts to reduce prom…" at bounding box center [201, 257] width 0 height 8
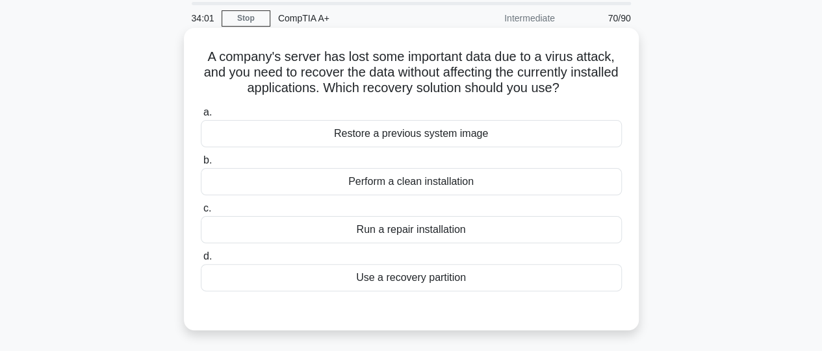
click at [415, 134] on div "Restore a previous system image" at bounding box center [411, 133] width 421 height 27
click at [201, 117] on input "a. Restore a previous system image" at bounding box center [201, 113] width 0 height 8
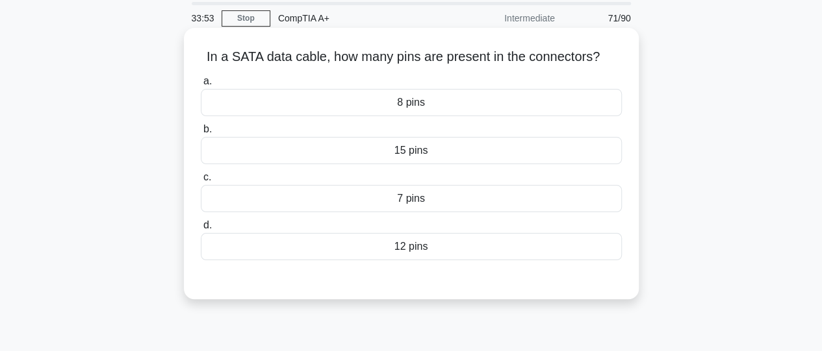
click at [421, 157] on div "15 pins" at bounding box center [411, 150] width 421 height 27
click at [201, 134] on input "b. 15 pins" at bounding box center [201, 129] width 0 height 8
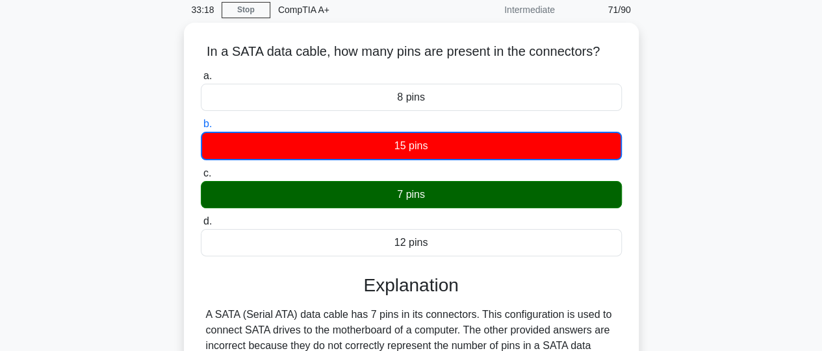
scroll to position [57, 0]
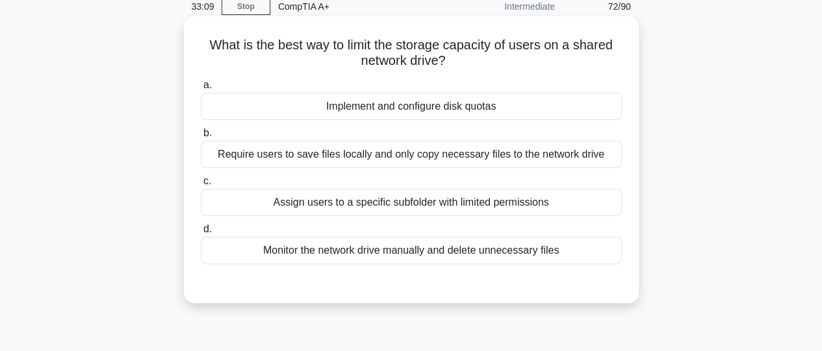
click at [505, 106] on div "Implement and configure disk quotas" at bounding box center [411, 106] width 421 height 27
click at [201, 90] on input "a. Implement and configure disk quotas" at bounding box center [201, 85] width 0 height 8
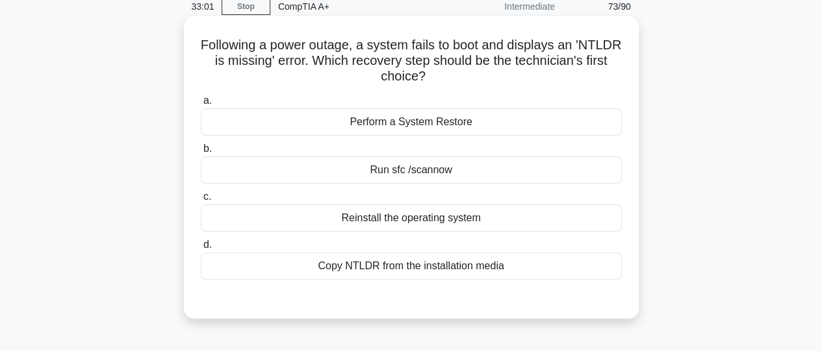
click at [482, 264] on div "Copy NTLDR from the installation media" at bounding box center [411, 266] width 421 height 27
click at [201, 249] on input "d. Copy NTLDR from the installation media" at bounding box center [201, 245] width 0 height 8
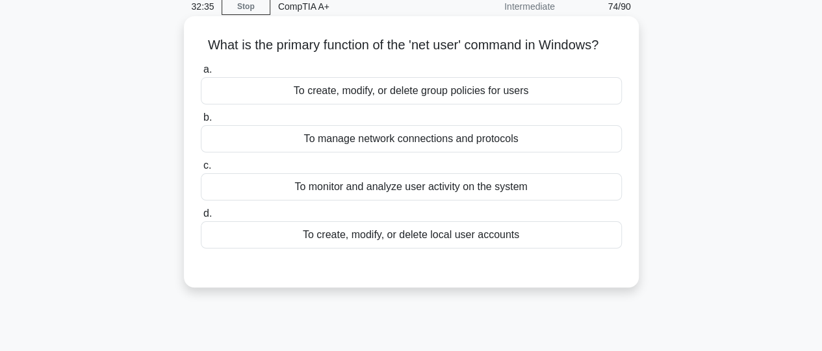
click at [439, 196] on div "To monitor and analyze user activity on the system" at bounding box center [411, 186] width 421 height 27
click at [201, 170] on input "c. To monitor and analyze user activity on the system" at bounding box center [201, 166] width 0 height 8
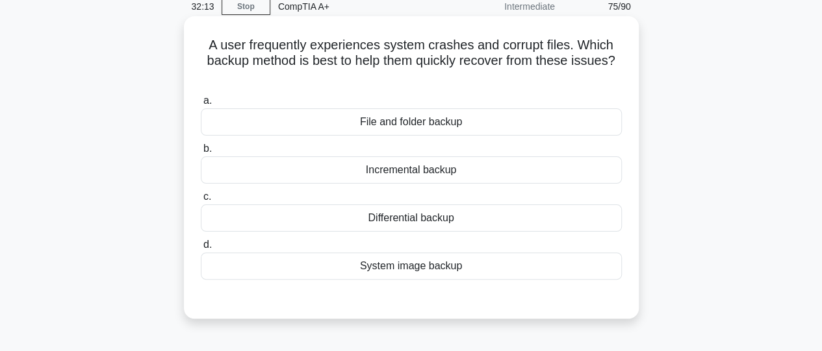
click at [431, 272] on div "System image backup" at bounding box center [411, 266] width 421 height 27
click at [201, 249] on input "d. System image backup" at bounding box center [201, 245] width 0 height 8
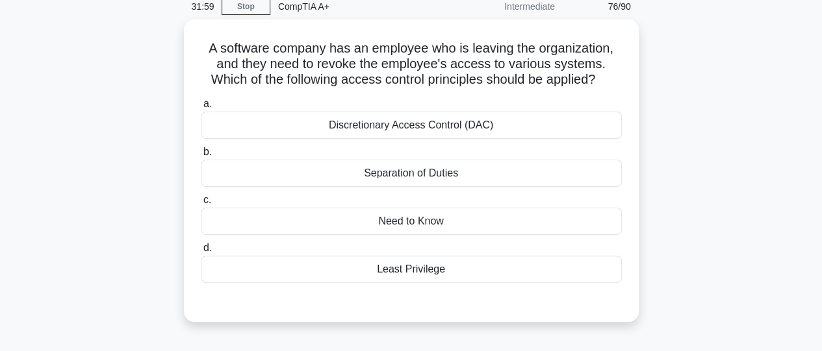
click at [431, 272] on div "Least Privilege" at bounding box center [411, 269] width 421 height 27
click at [201, 253] on input "d. Least Privilege" at bounding box center [201, 248] width 0 height 8
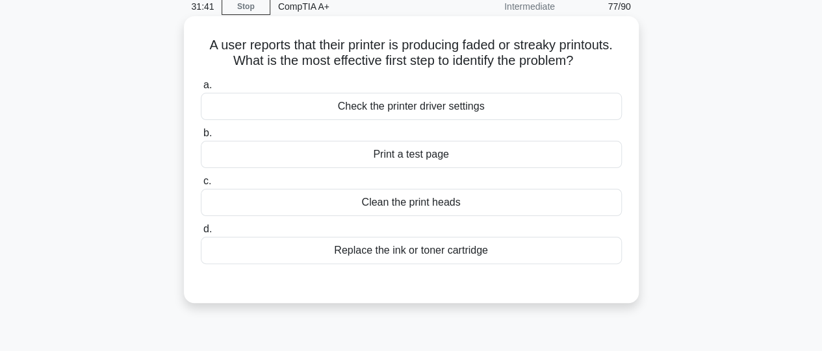
click at [415, 206] on div "Clean the print heads" at bounding box center [411, 202] width 421 height 27
click at [201, 186] on input "c. Clean the print heads" at bounding box center [201, 181] width 0 height 8
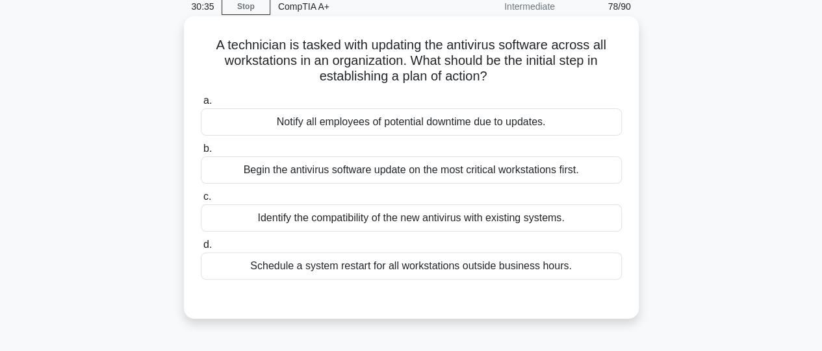
click at [417, 222] on div "Identify the compatibility of the new antivirus with existing systems." at bounding box center [411, 218] width 421 height 27
click at [201, 201] on input "c. Identify the compatibility of the new antivirus with existing systems." at bounding box center [201, 197] width 0 height 8
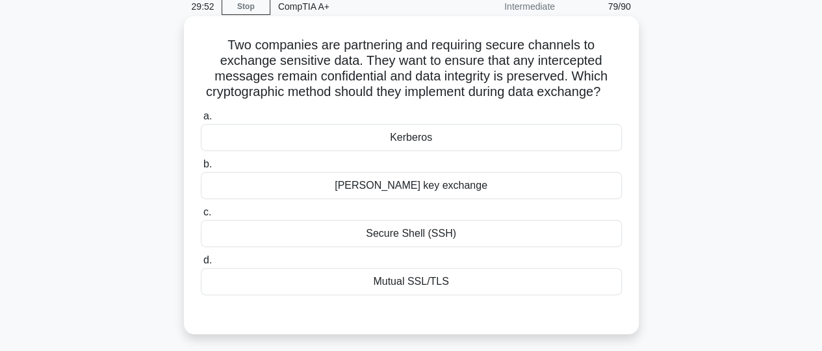
click at [418, 296] on div "Mutual SSL/TLS" at bounding box center [411, 281] width 421 height 27
click at [201, 265] on input "d. Mutual SSL/TLS" at bounding box center [201, 261] width 0 height 8
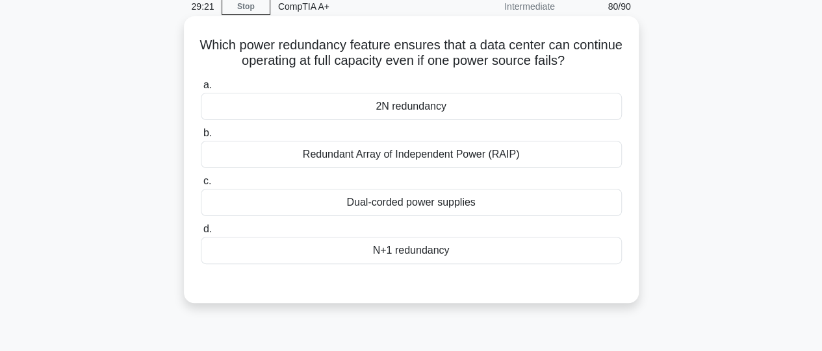
click at [416, 113] on div "2N redundancy" at bounding box center [411, 106] width 421 height 27
click at [201, 90] on input "a. 2N redundancy" at bounding box center [201, 85] width 0 height 8
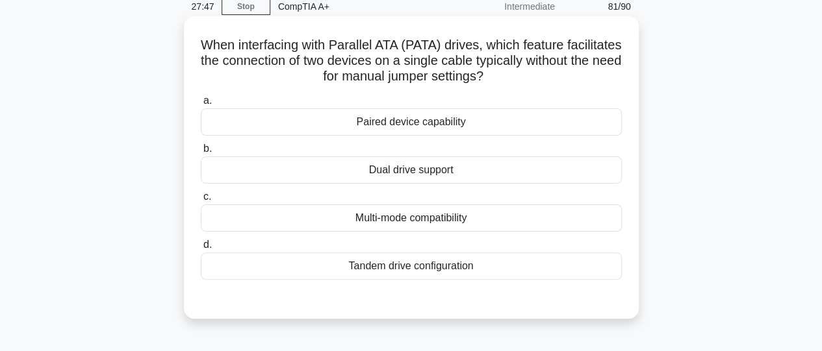
click at [416, 125] on div "Paired device capability" at bounding box center [411, 122] width 421 height 27
click at [201, 105] on input "a. Paired device capability" at bounding box center [201, 101] width 0 height 8
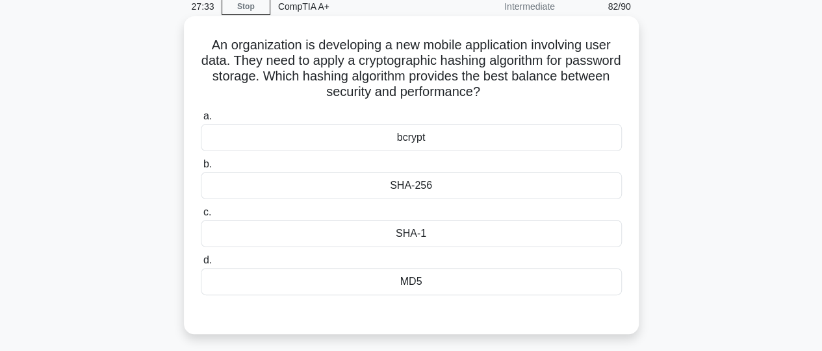
click at [416, 137] on div "bcrypt" at bounding box center [411, 137] width 421 height 27
click at [201, 121] on input "a. bcrypt" at bounding box center [201, 116] width 0 height 8
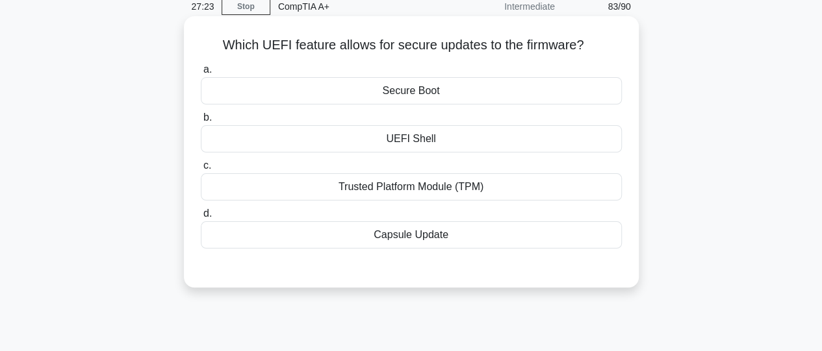
click at [408, 192] on div "Trusted Platform Module (TPM)" at bounding box center [411, 186] width 421 height 27
click at [201, 170] on input "c. Trusted Platform Module (TPM)" at bounding box center [201, 166] width 0 height 8
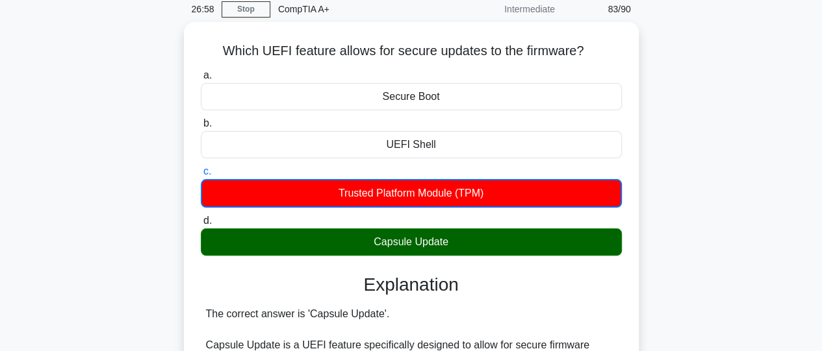
scroll to position [53, 0]
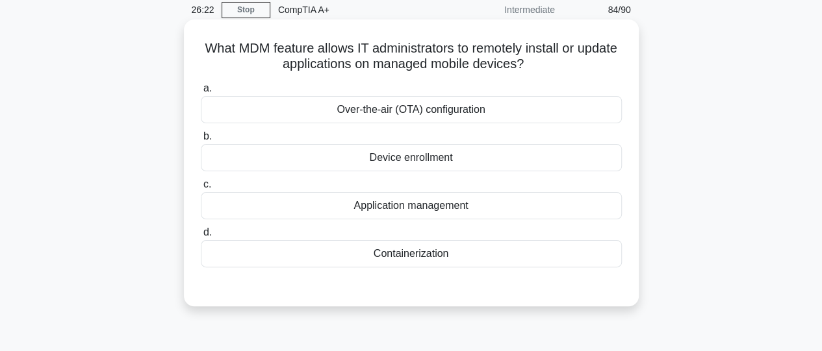
click at [429, 158] on div "Device enrollment" at bounding box center [411, 157] width 421 height 27
click at [201, 141] on input "b. Device enrollment" at bounding box center [201, 137] width 0 height 8
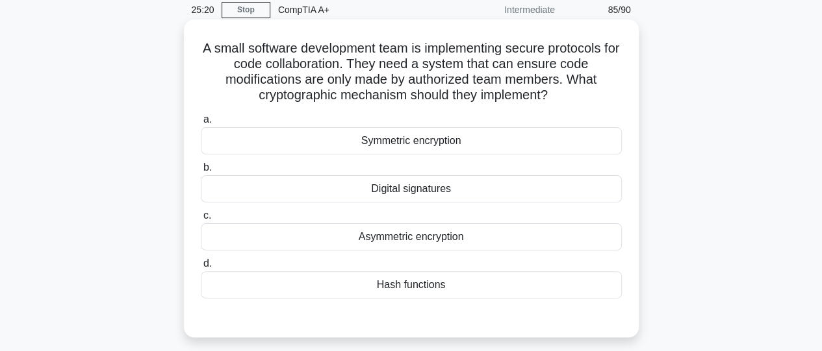
click at [430, 288] on div "Hash functions" at bounding box center [411, 285] width 421 height 27
click at [201, 268] on input "d. Hash functions" at bounding box center [201, 264] width 0 height 8
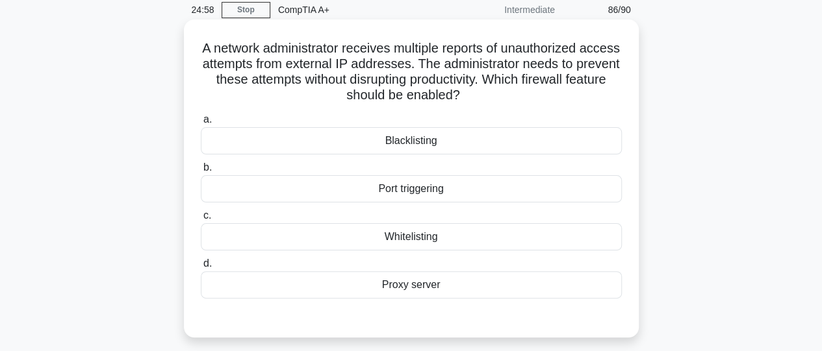
click at [427, 149] on div "Blacklisting" at bounding box center [411, 140] width 421 height 27
click at [201, 124] on input "a. Blacklisting" at bounding box center [201, 120] width 0 height 8
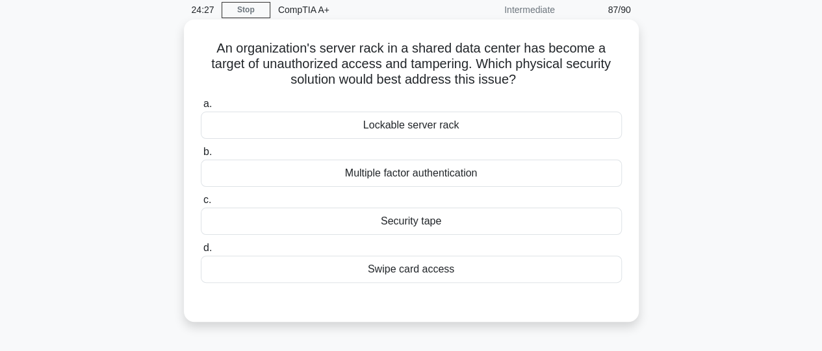
click at [419, 131] on div "Lockable server rack" at bounding box center [411, 125] width 421 height 27
click at [201, 109] on input "a. Lockable server rack" at bounding box center [201, 104] width 0 height 8
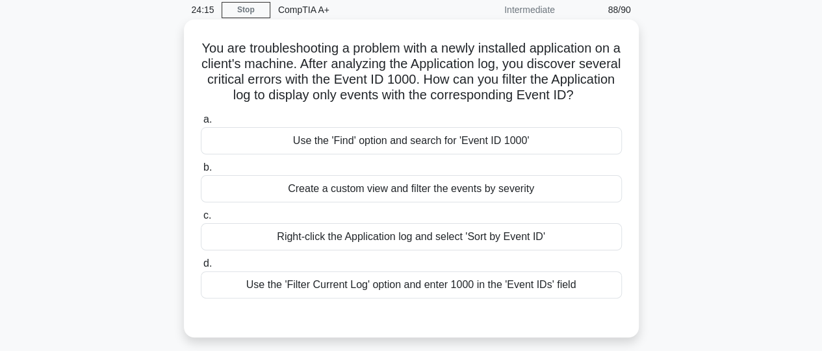
click at [402, 299] on div "Use the 'Filter Current Log' option and enter 1000 in the 'Event IDs' field" at bounding box center [411, 285] width 421 height 27
click at [201, 268] on input "d. Use the 'Filter Current Log' option and enter 1000 in the 'Event IDs' field" at bounding box center [201, 264] width 0 height 8
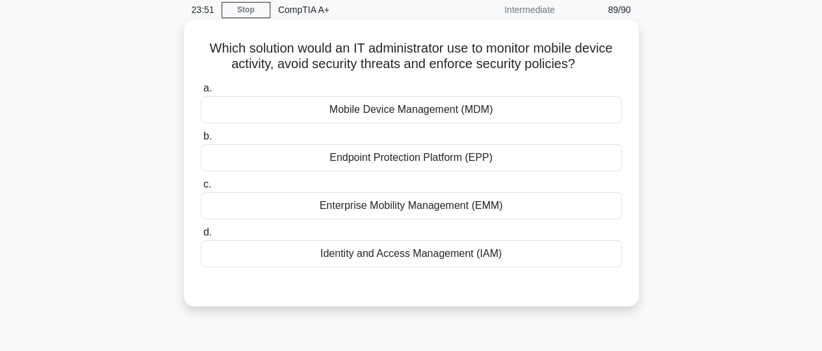
click at [434, 111] on div "Mobile Device Management (MDM)" at bounding box center [411, 109] width 421 height 27
click at [201, 93] on input "a. Mobile Device Management (MDM)" at bounding box center [201, 88] width 0 height 8
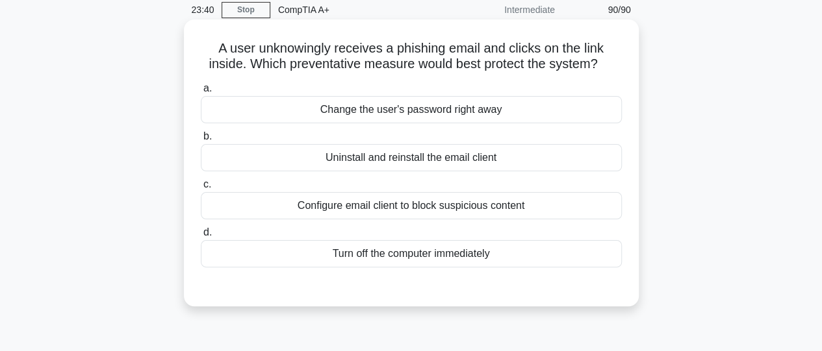
click at [425, 209] on div "Configure email client to block suspicious content" at bounding box center [411, 205] width 421 height 27
click at [201, 189] on input "c. Configure email client to block suspicious content" at bounding box center [201, 185] width 0 height 8
